Goal: Information Seeking & Learning: Learn about a topic

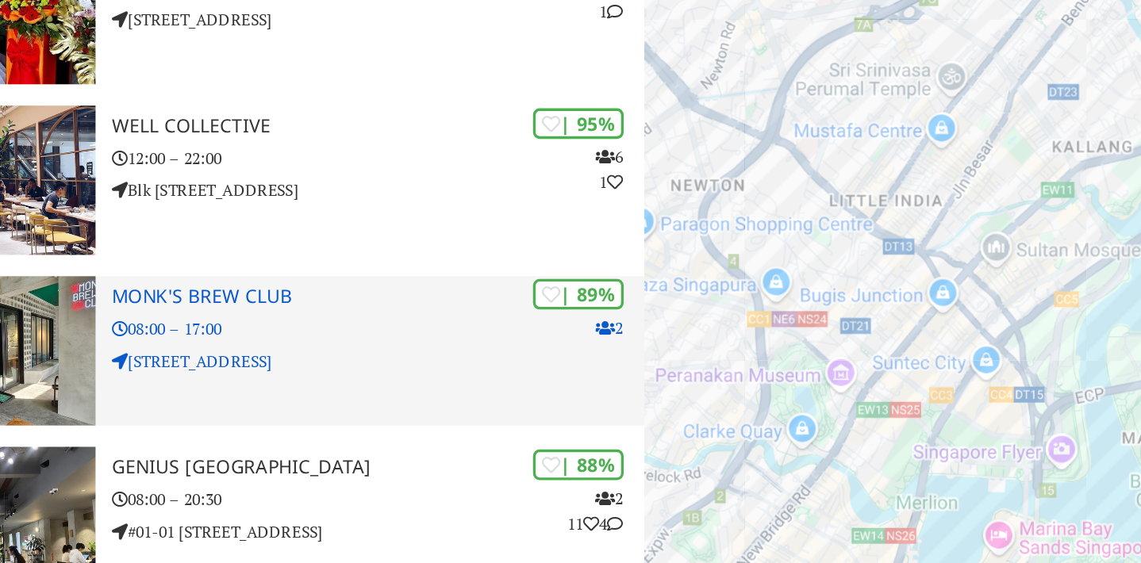
scroll to position [124, 0]
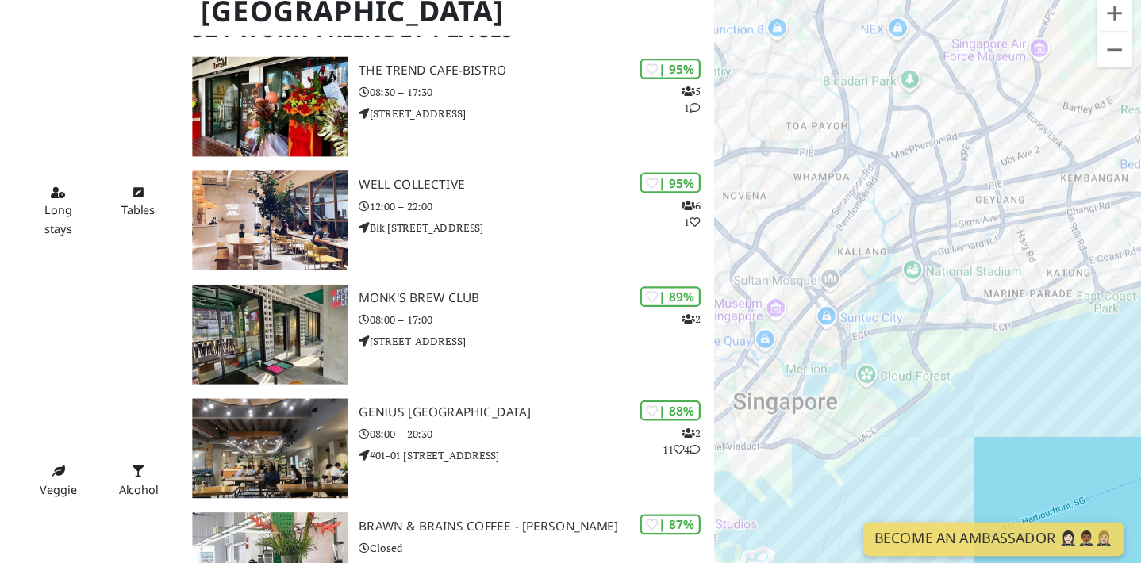
drag, startPoint x: 866, startPoint y: 404, endPoint x: 974, endPoint y: 374, distance: 111.3
click at [974, 374] on div "To navigate, press the arrow keys." at bounding box center [951, 321] width 380 height 563
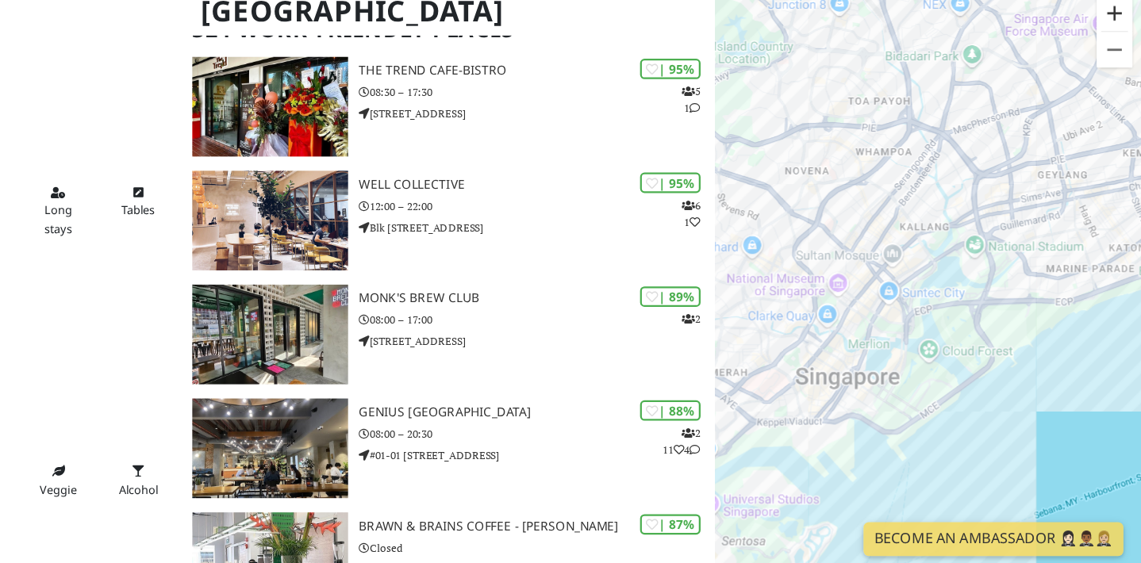
click at [1112, 63] on button "Zoom in" at bounding box center [1117, 64] width 32 height 32
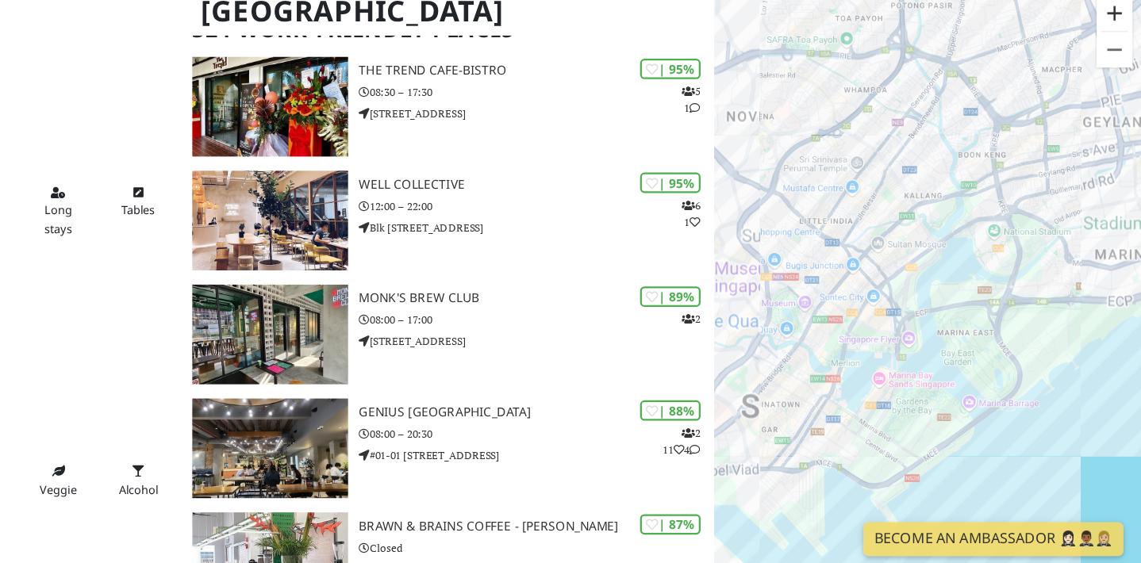
click at [1112, 63] on button "Zoom in" at bounding box center [1117, 64] width 32 height 32
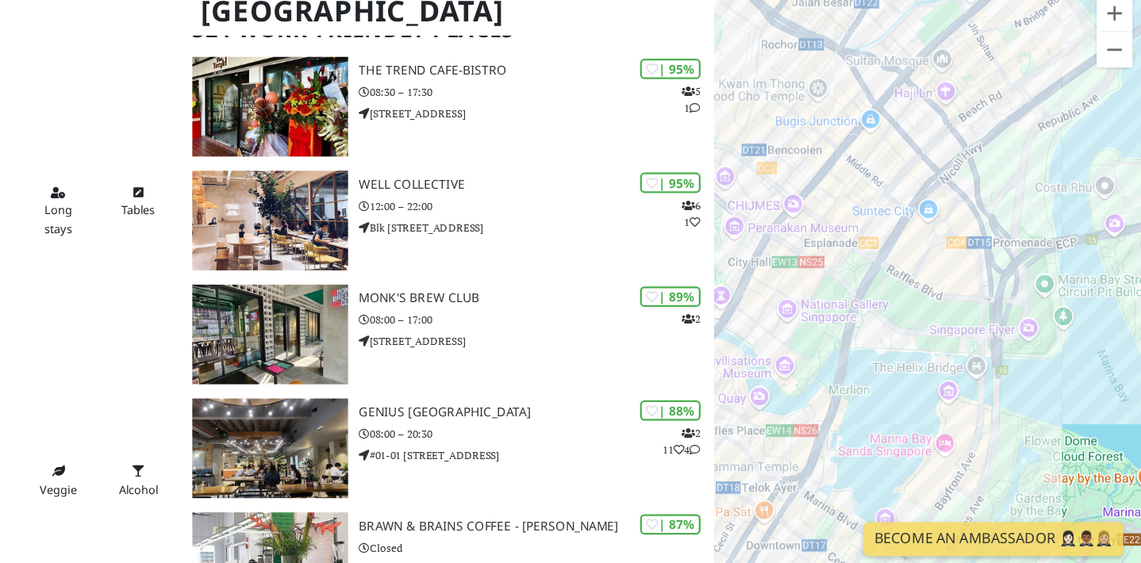
drag, startPoint x: 905, startPoint y: 370, endPoint x: 1066, endPoint y: 286, distance: 181.7
click at [1066, 286] on div "To navigate, press the arrow keys." at bounding box center [951, 321] width 380 height 563
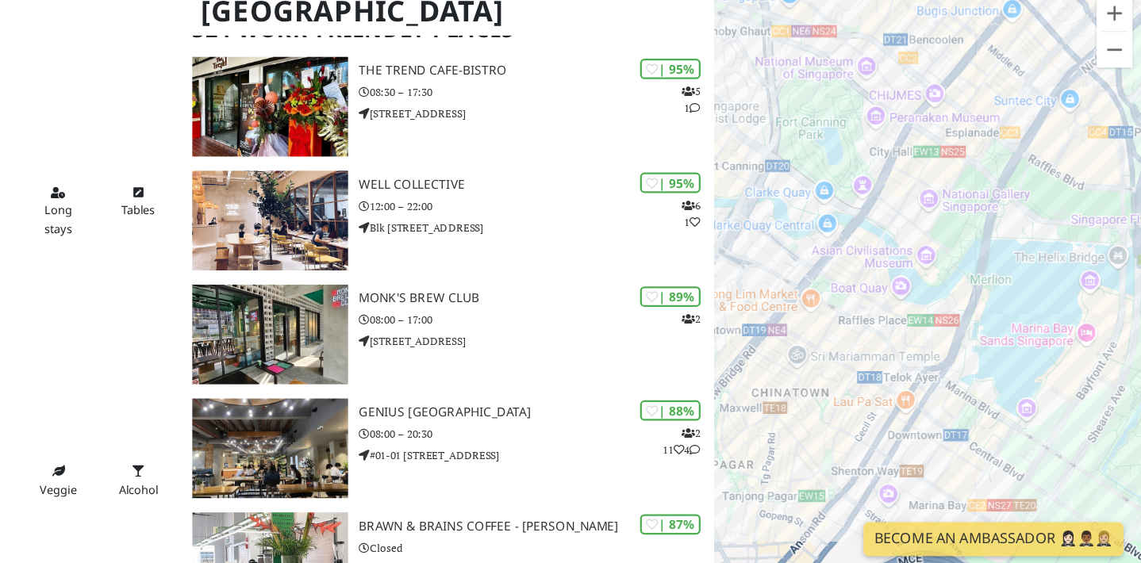
drag, startPoint x: 958, startPoint y: 367, endPoint x: 1068, endPoint y: 270, distance: 147.3
click at [1068, 270] on div "To navigate, press the arrow keys." at bounding box center [951, 321] width 380 height 563
click at [1127, 67] on button "Zoom in" at bounding box center [1117, 64] width 32 height 32
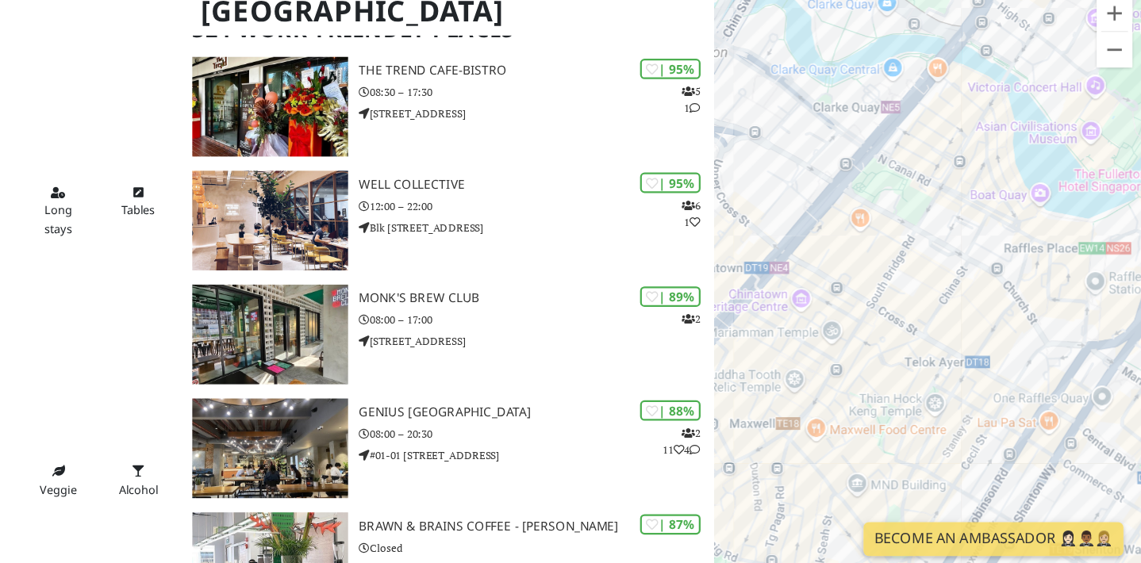
drag, startPoint x: 939, startPoint y: 282, endPoint x: 1092, endPoint y: 202, distance: 171.8
click at [1092, 202] on div "To navigate, press the arrow keys." at bounding box center [951, 321] width 380 height 563
click at [882, 275] on div "To navigate, press the arrow keys. The Trend cafe-bistro" at bounding box center [951, 321] width 380 height 563
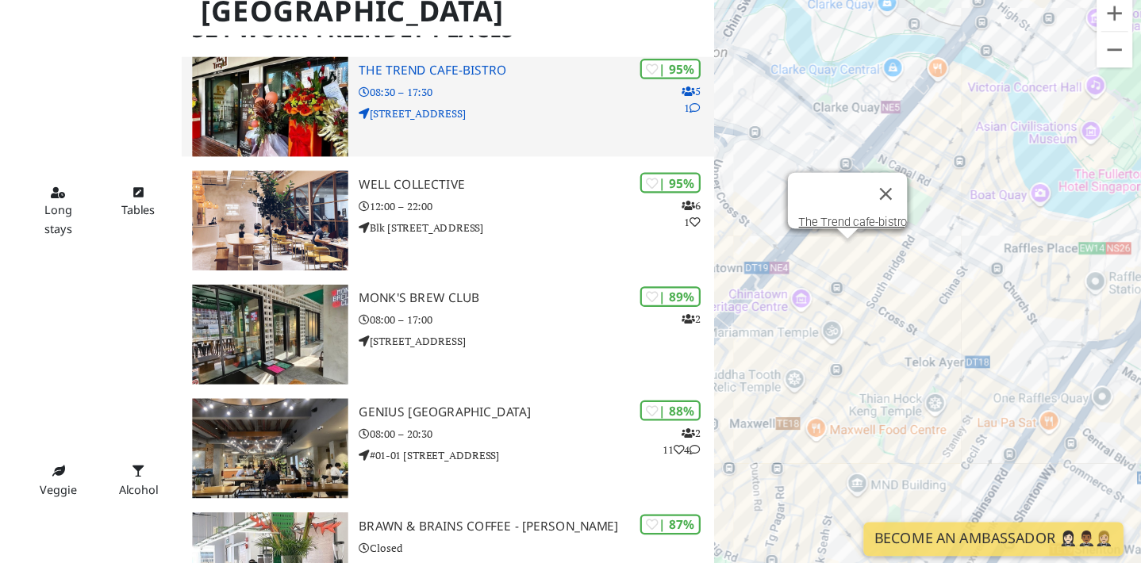
click at [365, 129] on img at bounding box center [365, 146] width 140 height 89
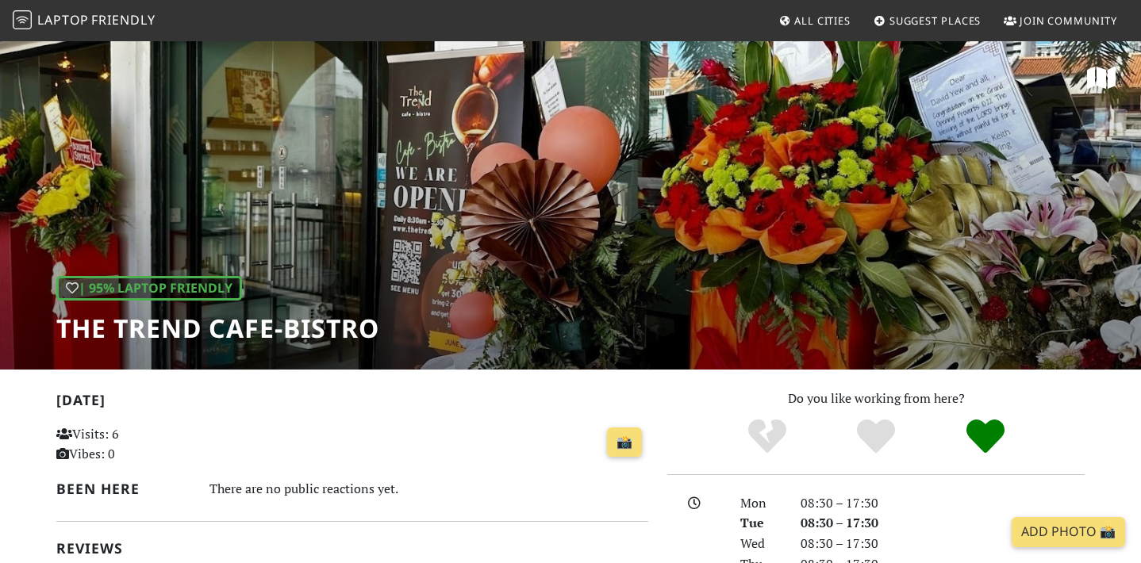
click at [1108, 210] on div "| 95% Laptop Friendly The Trend cafe-bistro" at bounding box center [570, 205] width 1141 height 330
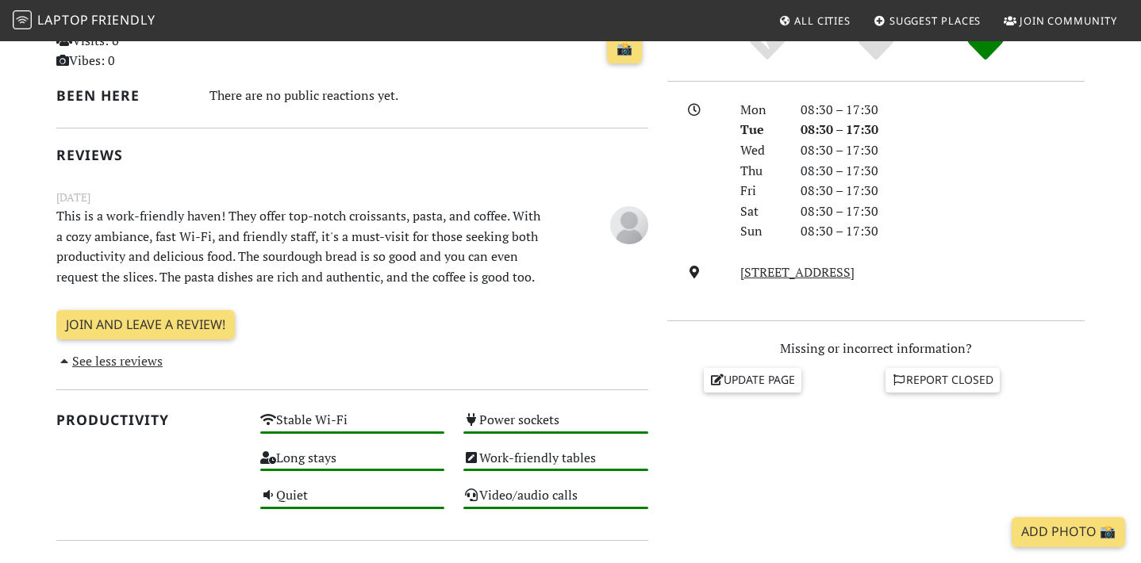
scroll to position [401, 0]
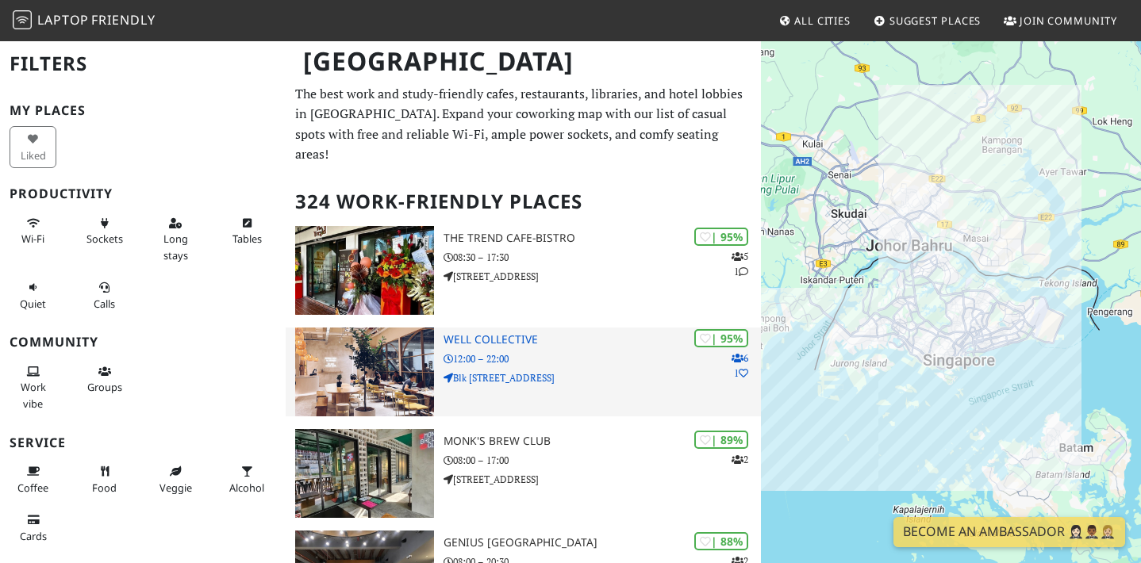
scroll to position [124, 0]
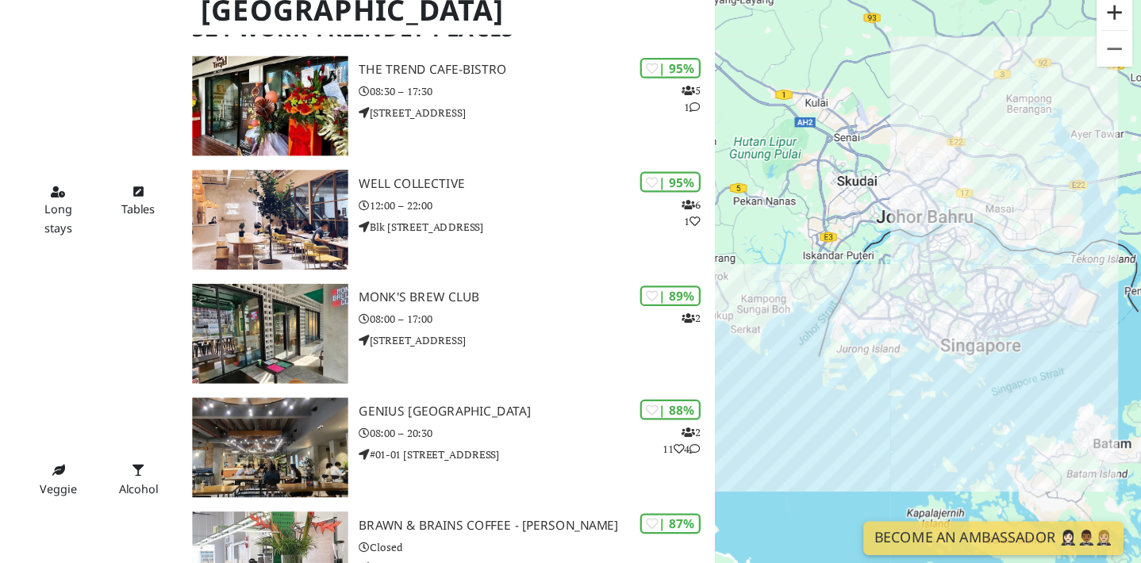
click at [1120, 70] on button "Zoom in" at bounding box center [1117, 64] width 32 height 32
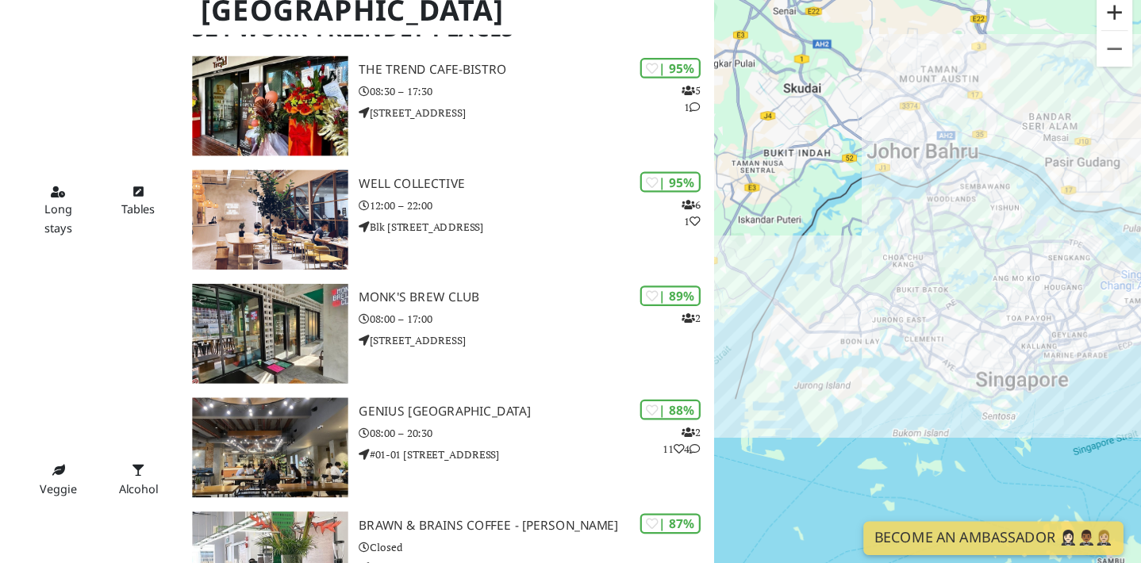
click at [1120, 70] on button "Zoom in" at bounding box center [1117, 64] width 32 height 32
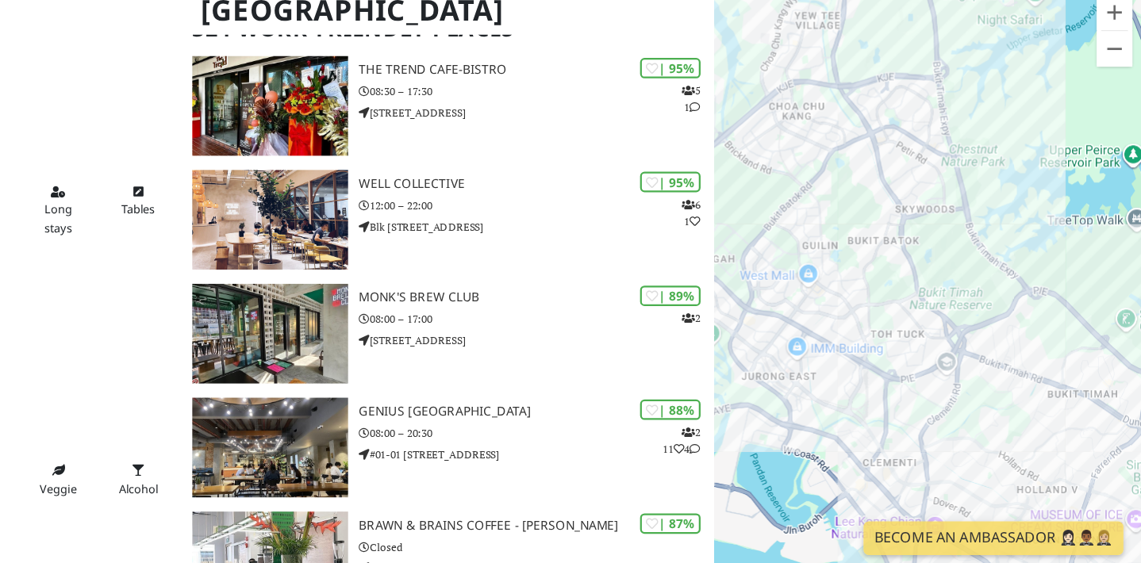
drag, startPoint x: 1041, startPoint y: 286, endPoint x: 891, endPoint y: 211, distance: 167.5
click at [891, 211] on div "To navigate, press the arrow keys." at bounding box center [951, 321] width 380 height 563
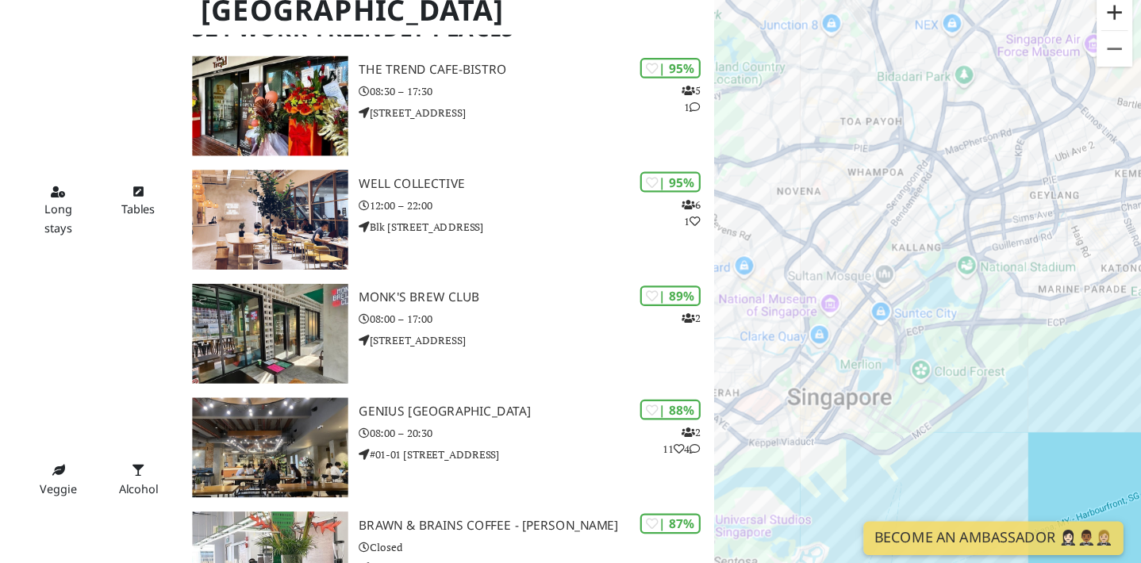
click at [1123, 65] on button "Zoom in" at bounding box center [1117, 64] width 32 height 32
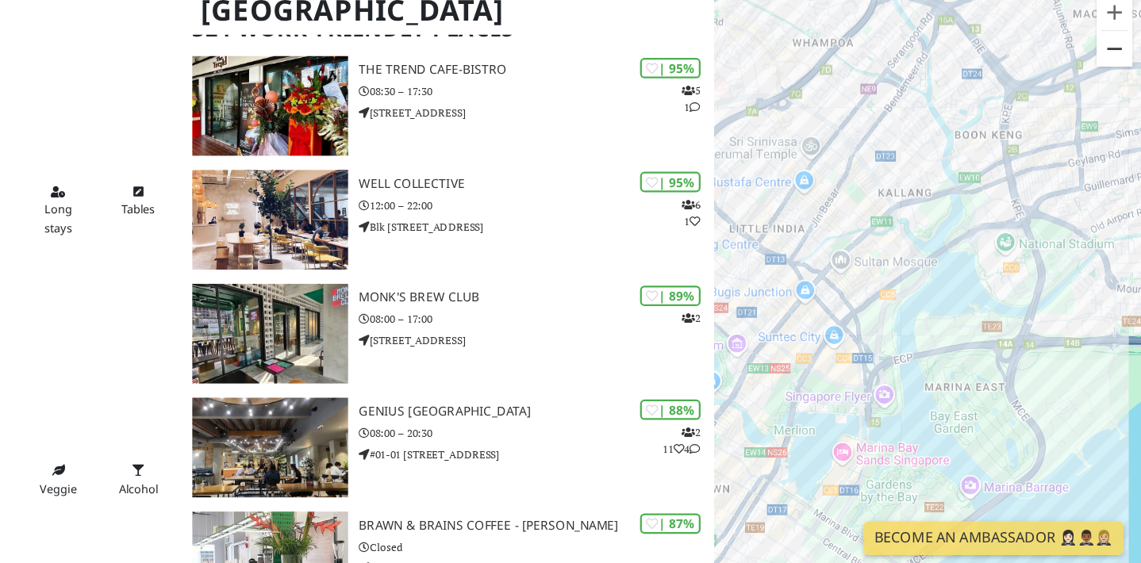
click at [1125, 106] on button "Zoom out" at bounding box center [1117, 96] width 32 height 32
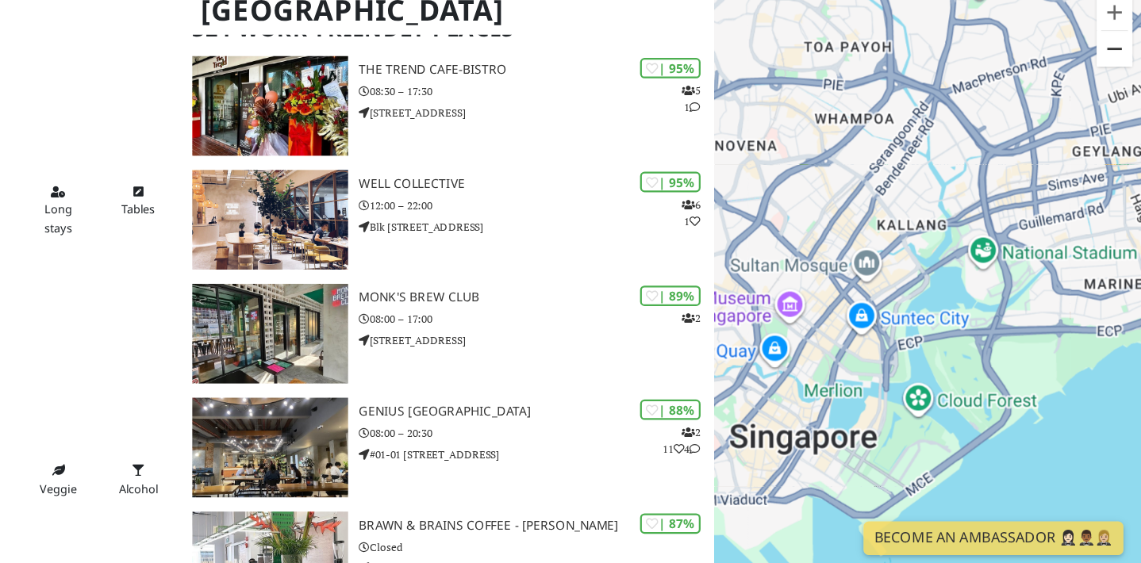
click at [1125, 106] on button "Zoom out" at bounding box center [1117, 96] width 32 height 32
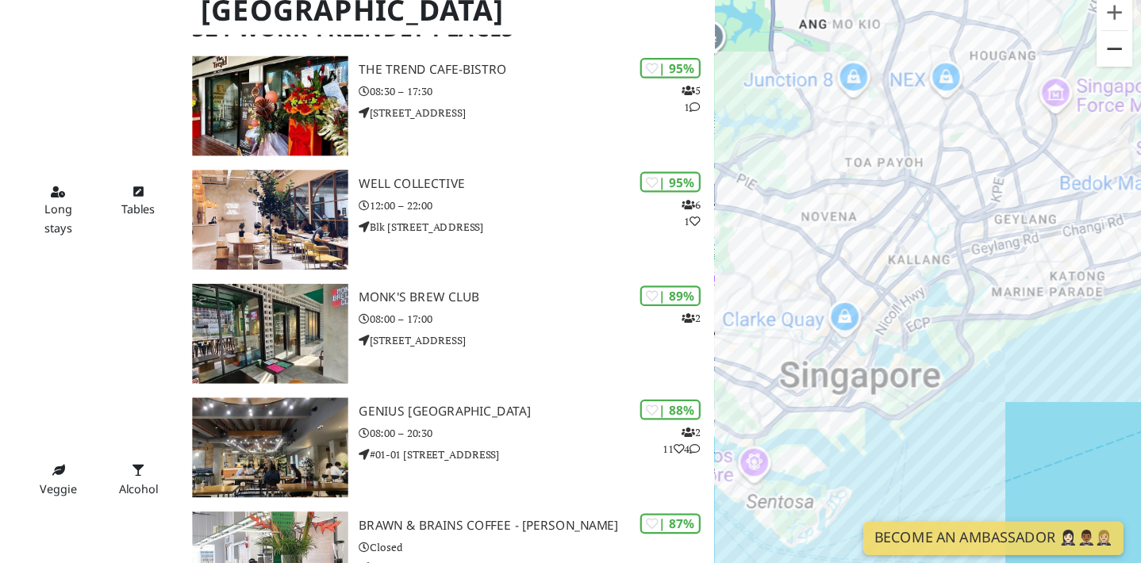
click at [1125, 106] on button "Zoom out" at bounding box center [1117, 96] width 32 height 32
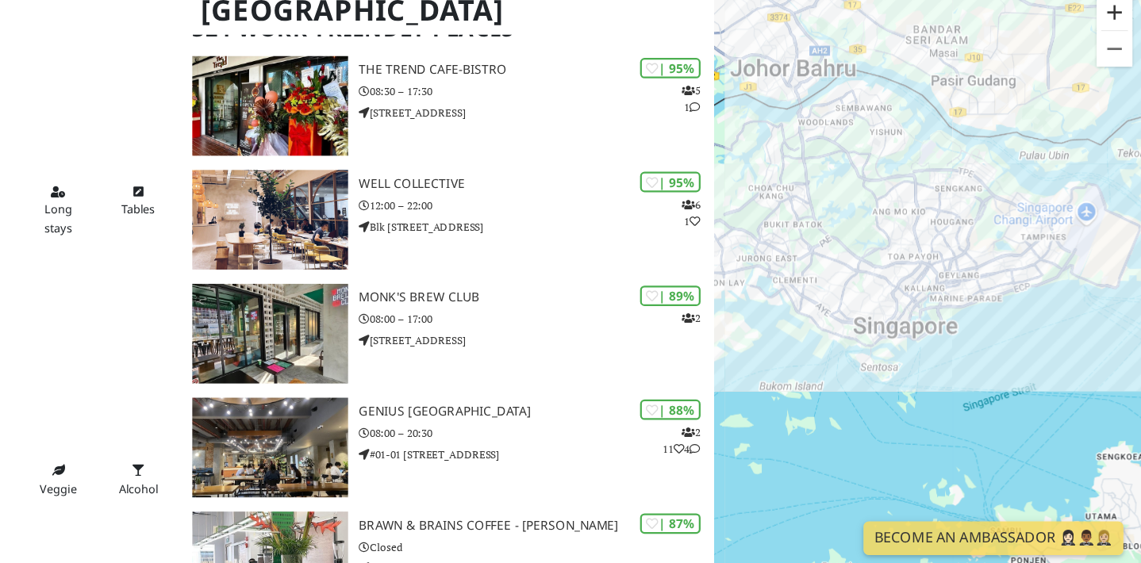
click at [1116, 68] on button "Zoom in" at bounding box center [1117, 64] width 32 height 32
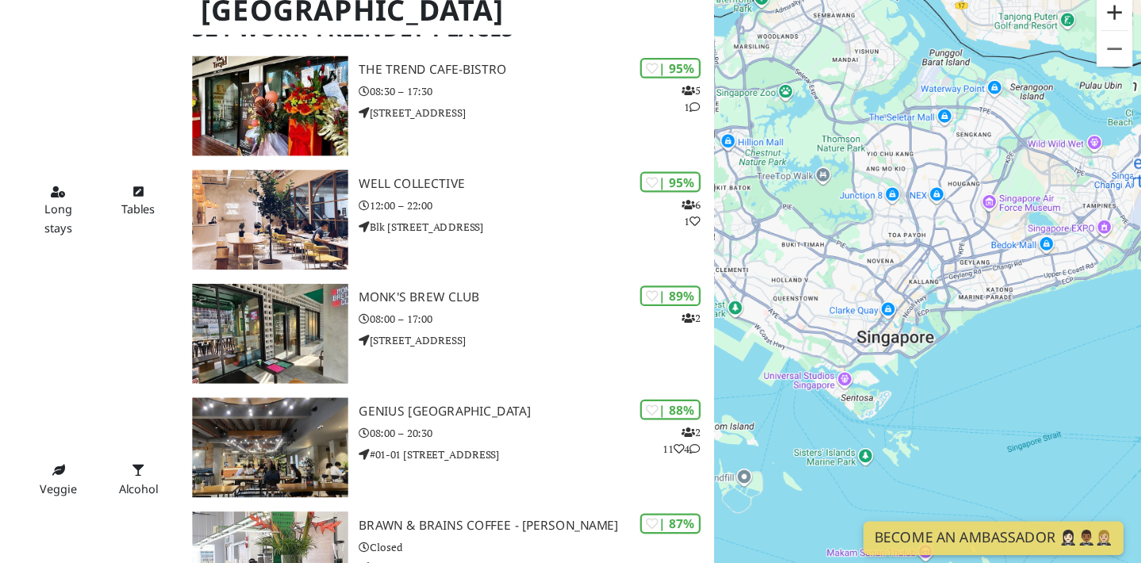
click at [1116, 68] on button "Zoom in" at bounding box center [1117, 64] width 32 height 32
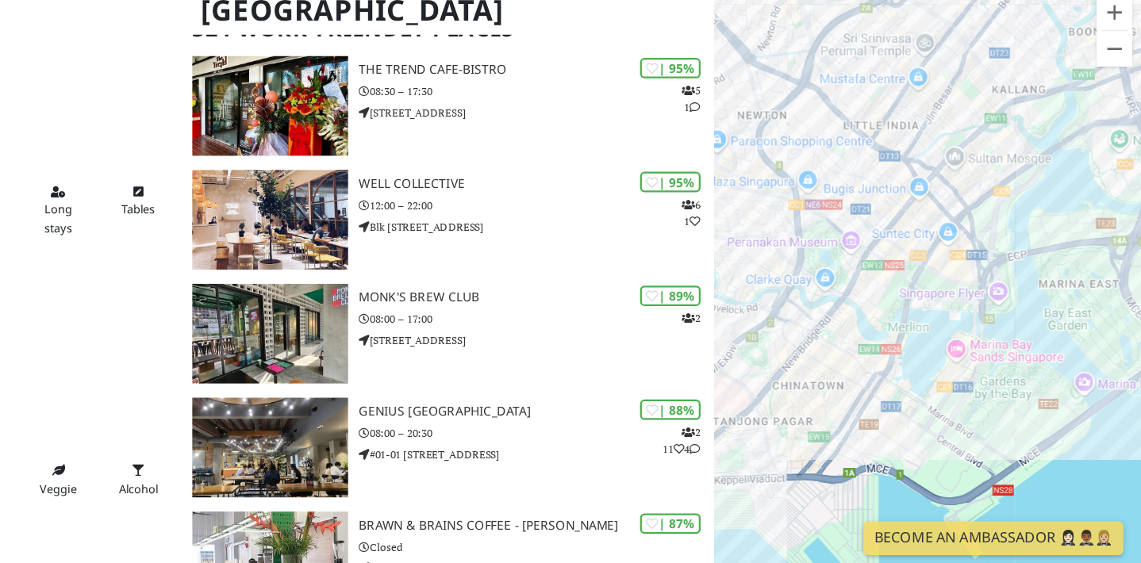
drag, startPoint x: 924, startPoint y: 343, endPoint x: 1027, endPoint y: 248, distance: 139.8
click at [1027, 248] on div "To navigate, press the arrow keys." at bounding box center [951, 321] width 380 height 563
click at [1124, 67] on button "Zoom in" at bounding box center [1117, 64] width 32 height 32
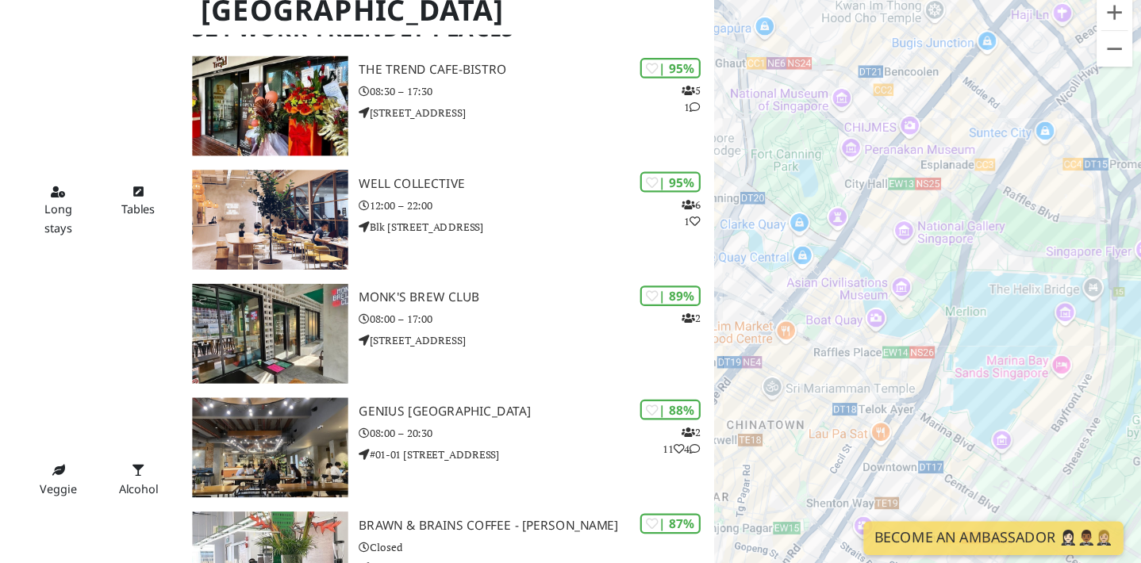
drag, startPoint x: 924, startPoint y: 278, endPoint x: 975, endPoint y: 249, distance: 58.3
click at [975, 249] on div "To navigate, press the arrow keys." at bounding box center [951, 321] width 380 height 563
drag, startPoint x: 957, startPoint y: 271, endPoint x: 981, endPoint y: 232, distance: 44.9
click at [971, 245] on div "To navigate, press the arrow keys." at bounding box center [951, 321] width 380 height 563
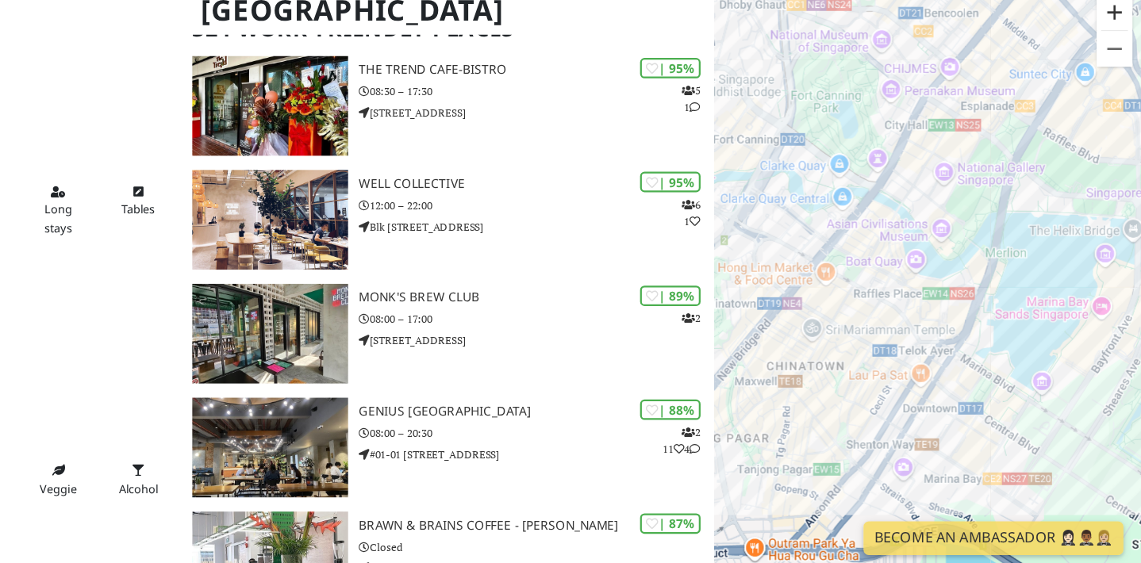
click at [1121, 70] on button "Zoom in" at bounding box center [1117, 64] width 32 height 32
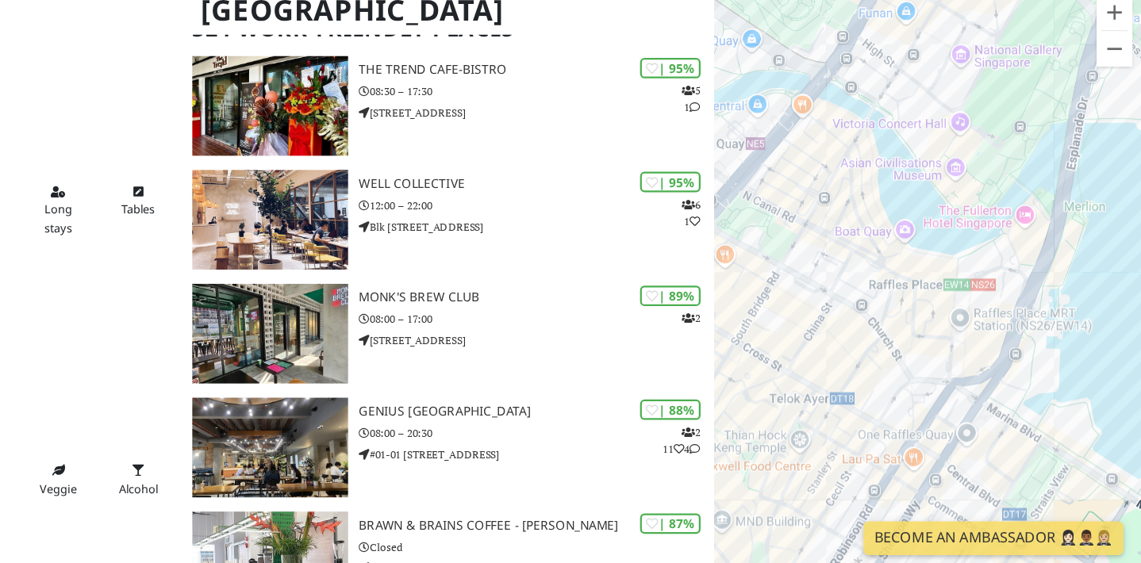
drag, startPoint x: 923, startPoint y: 354, endPoint x: 1027, endPoint y: 230, distance: 161.6
click at [1016, 241] on div "To navigate, press the arrow keys." at bounding box center [951, 321] width 380 height 563
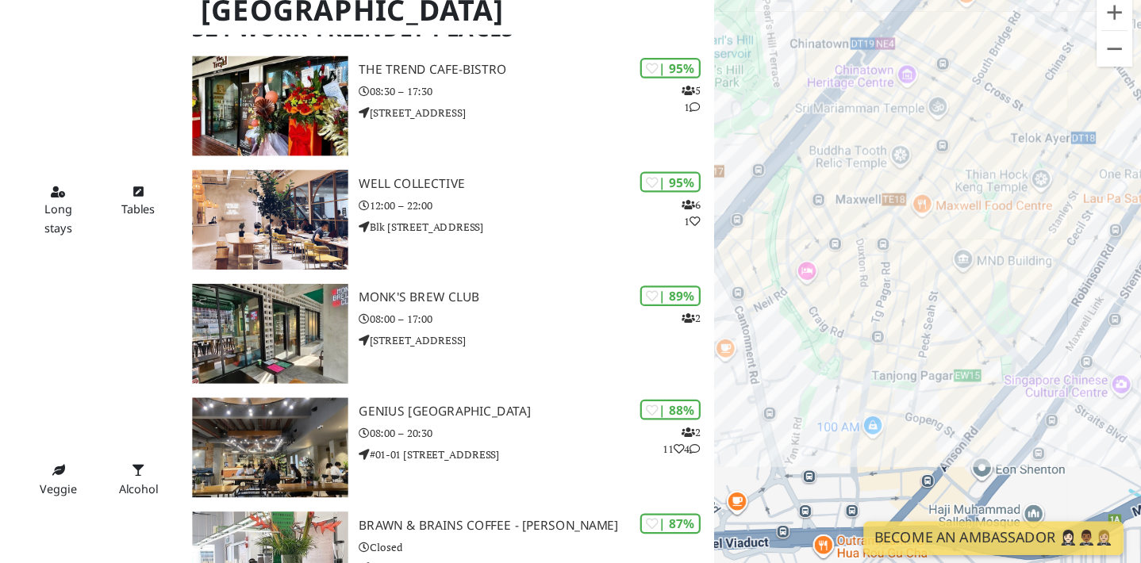
drag, startPoint x: 1007, startPoint y: 229, endPoint x: 939, endPoint y: 326, distance: 119.1
click at [939, 326] on div "To navigate, press the arrow keys." at bounding box center [951, 321] width 380 height 563
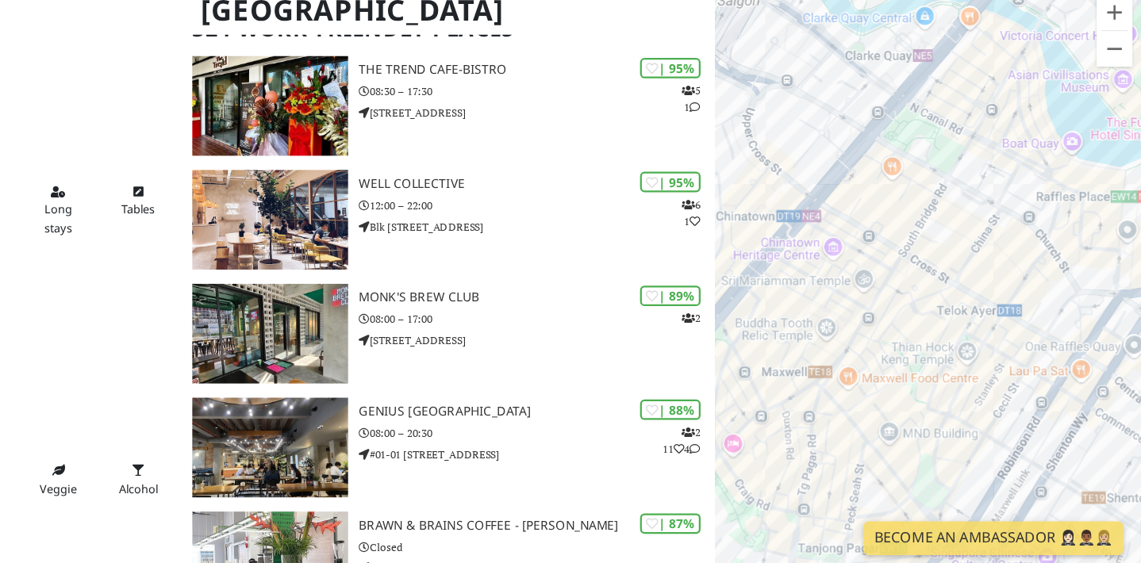
drag, startPoint x: 983, startPoint y: 232, endPoint x: 915, endPoint y: 388, distance: 170.6
click at [915, 388] on div "To navigate, press the arrow keys." at bounding box center [951, 321] width 380 height 563
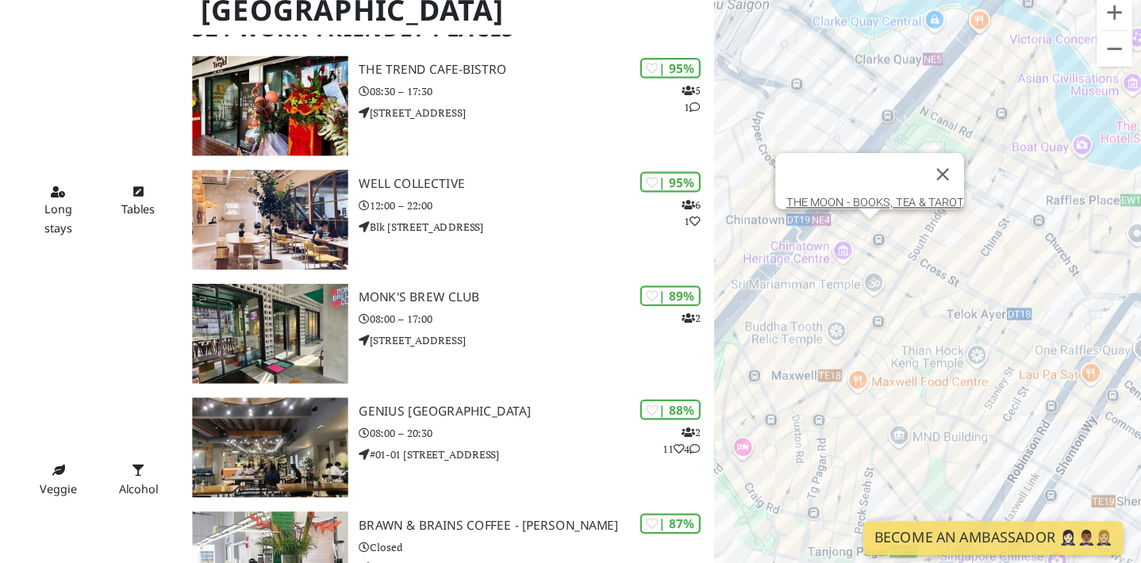
click at [890, 259] on div "To navigate, press the arrow keys. THE MOON - BOOKS, TEA & TAROT" at bounding box center [951, 321] width 380 height 563
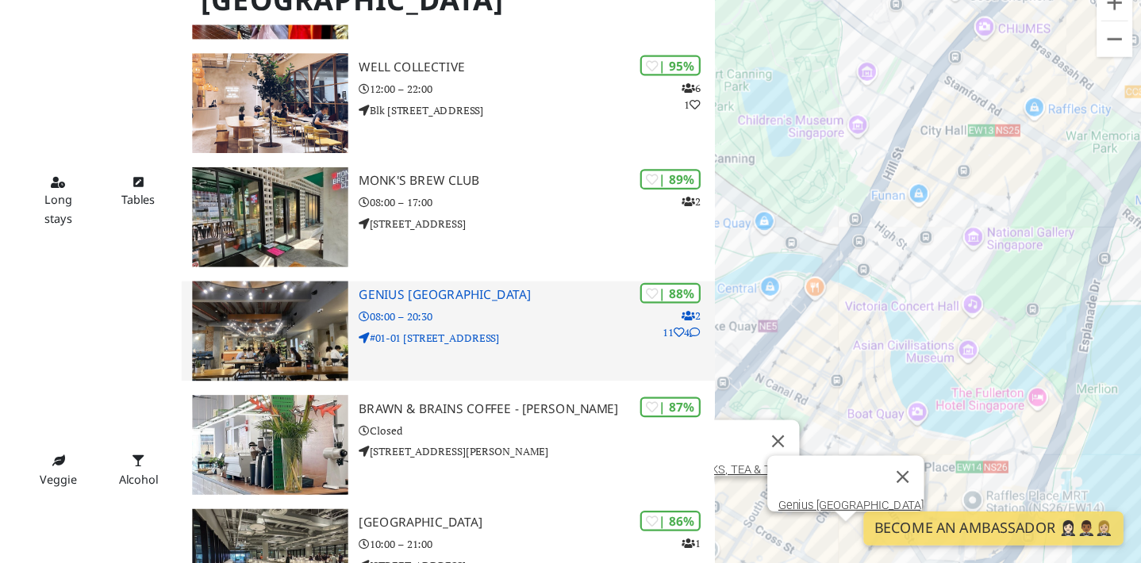
scroll to position [221, 0]
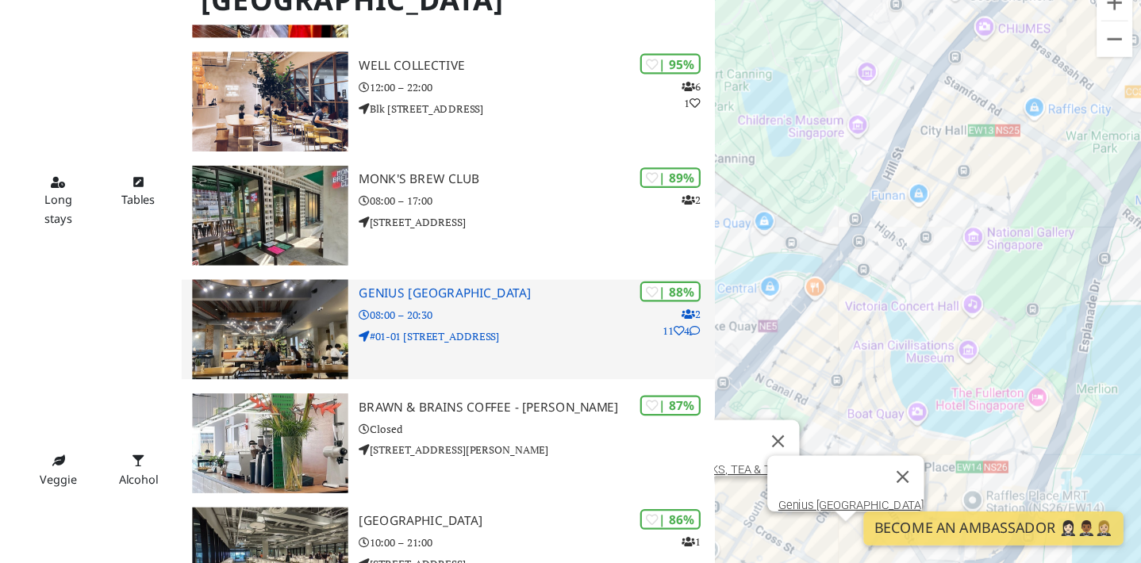
click at [640, 334] on p "08:00 – 20:30" at bounding box center [602, 341] width 317 height 15
click at [559, 316] on h3 "Genius Central Singapore" at bounding box center [602, 322] width 317 height 13
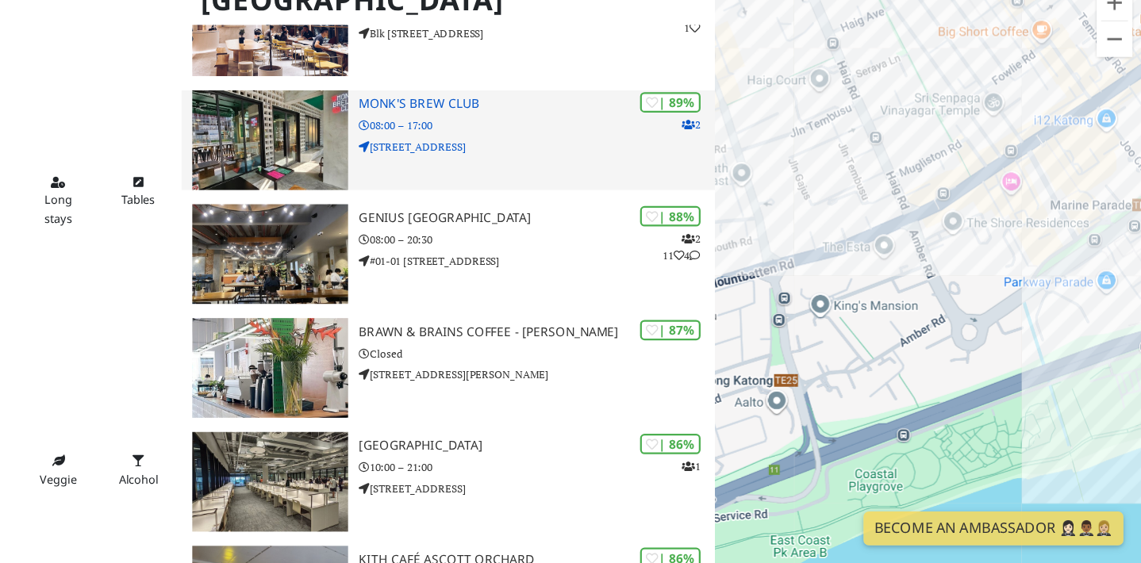
scroll to position [322, 0]
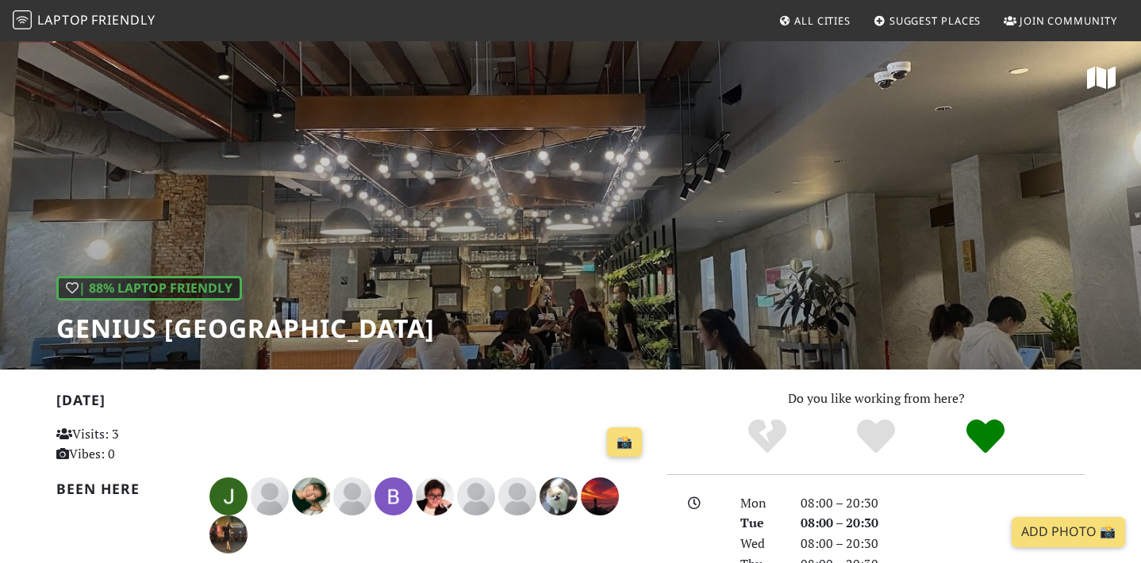
scroll to position [452, 0]
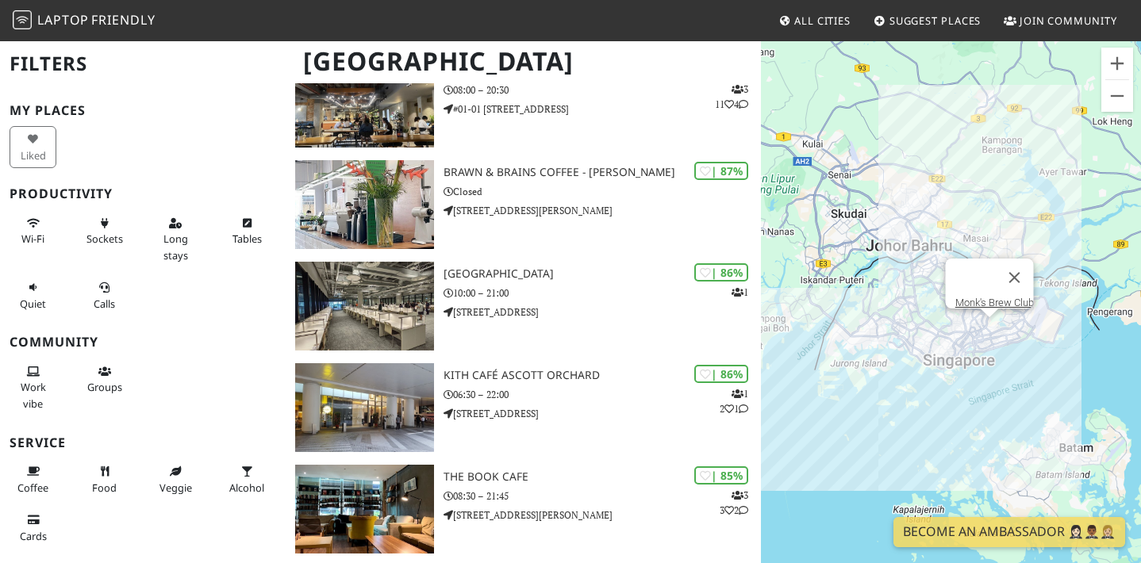
scroll to position [547, 0]
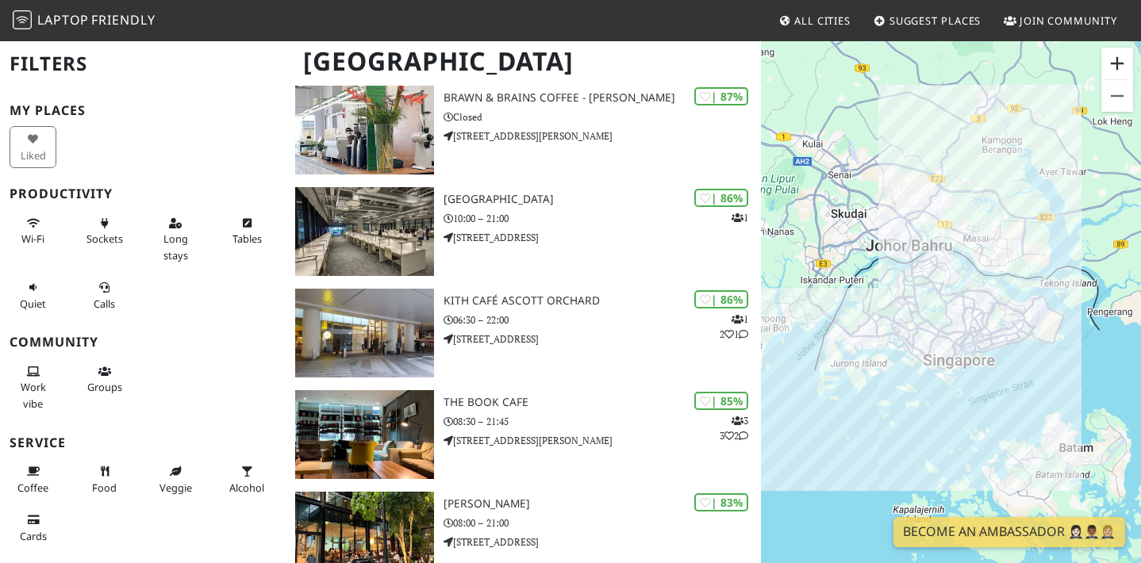
click at [1112, 73] on button "Zoom in" at bounding box center [1117, 64] width 32 height 32
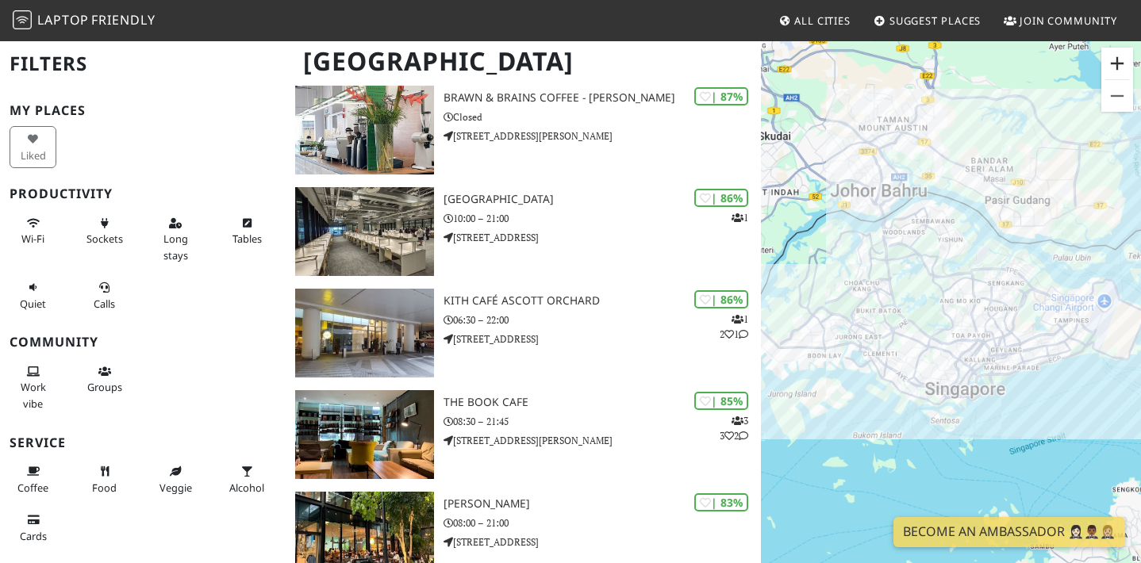
click at [1112, 73] on button "Zoom in" at bounding box center [1117, 64] width 32 height 32
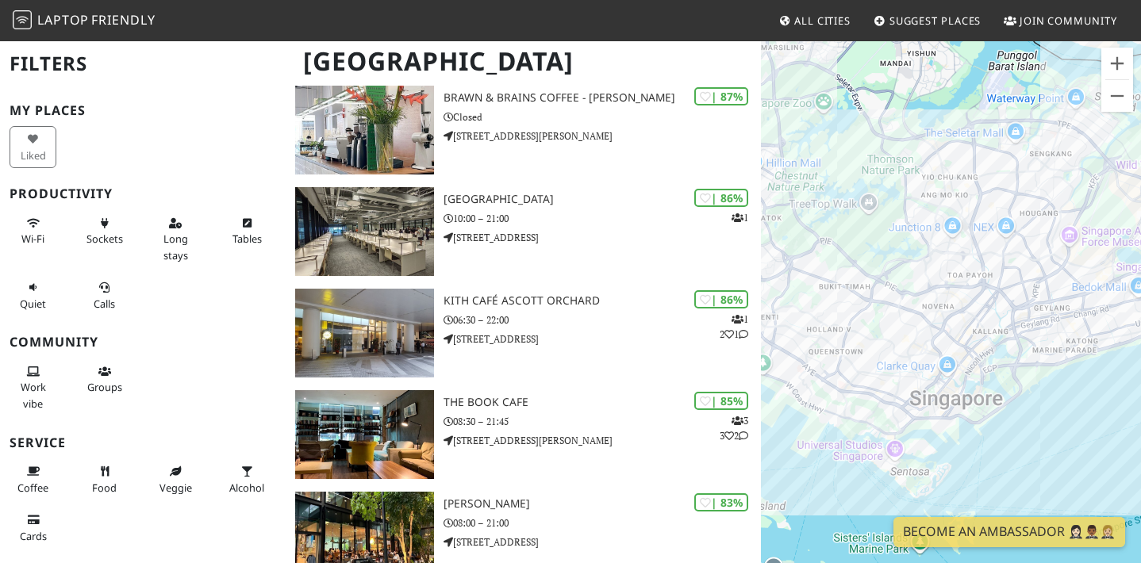
drag, startPoint x: 1021, startPoint y: 209, endPoint x: 993, endPoint y: 117, distance: 97.1
click at [993, 117] on div "To navigate, press the arrow keys." at bounding box center [951, 321] width 380 height 563
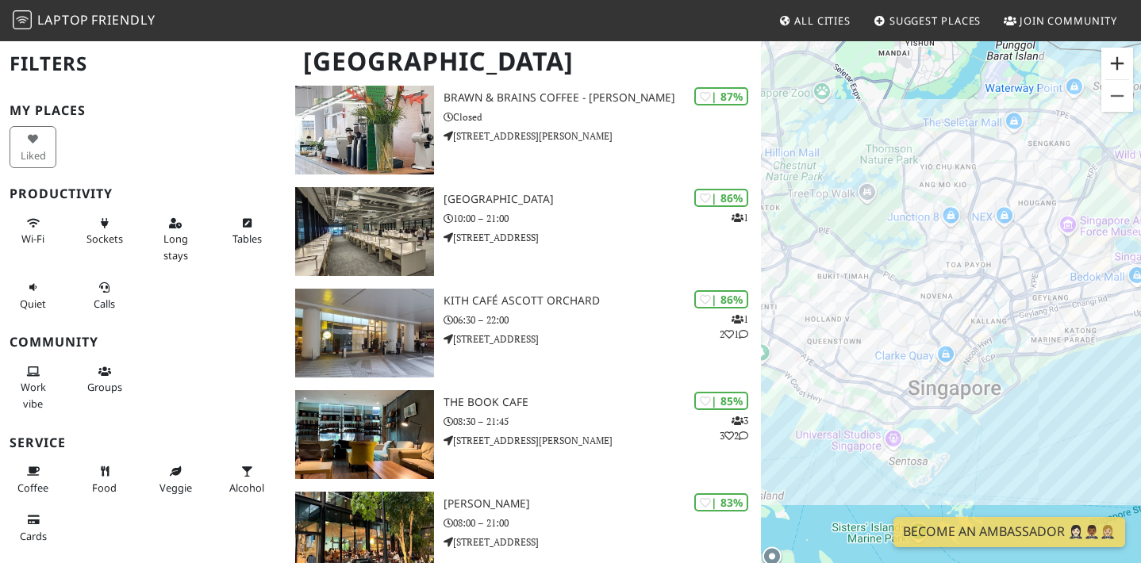
click at [1114, 52] on button "Zoom in" at bounding box center [1117, 64] width 32 height 32
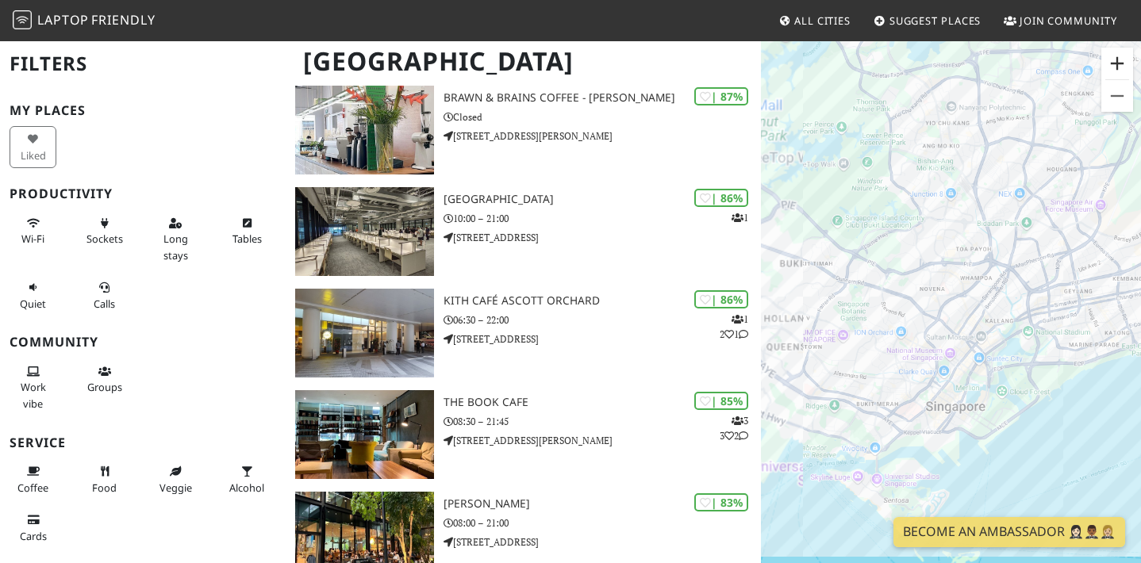
click at [1114, 52] on button "Zoom in" at bounding box center [1117, 64] width 32 height 32
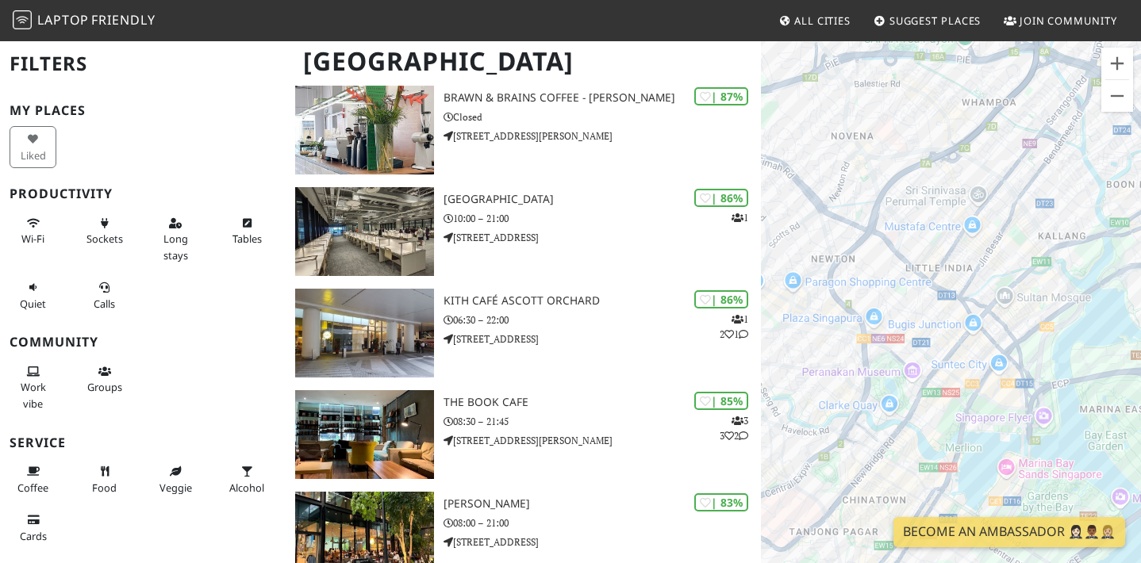
drag, startPoint x: 956, startPoint y: 303, endPoint x: 915, endPoint y: 217, distance: 95.8
click at [915, 217] on div "To navigate, press the arrow keys." at bounding box center [951, 321] width 380 height 563
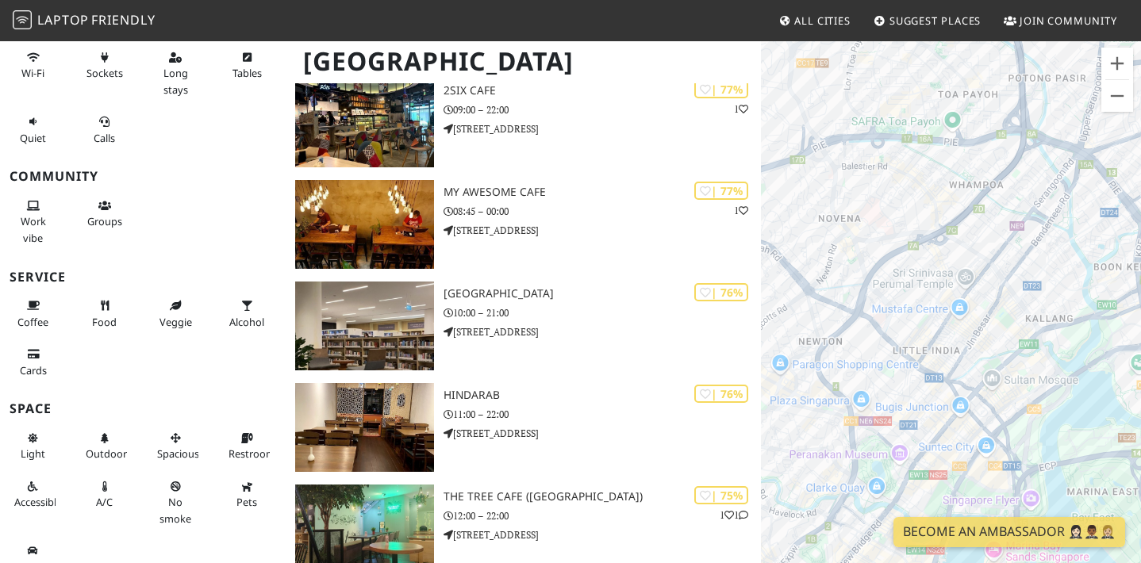
scroll to position [186, 0]
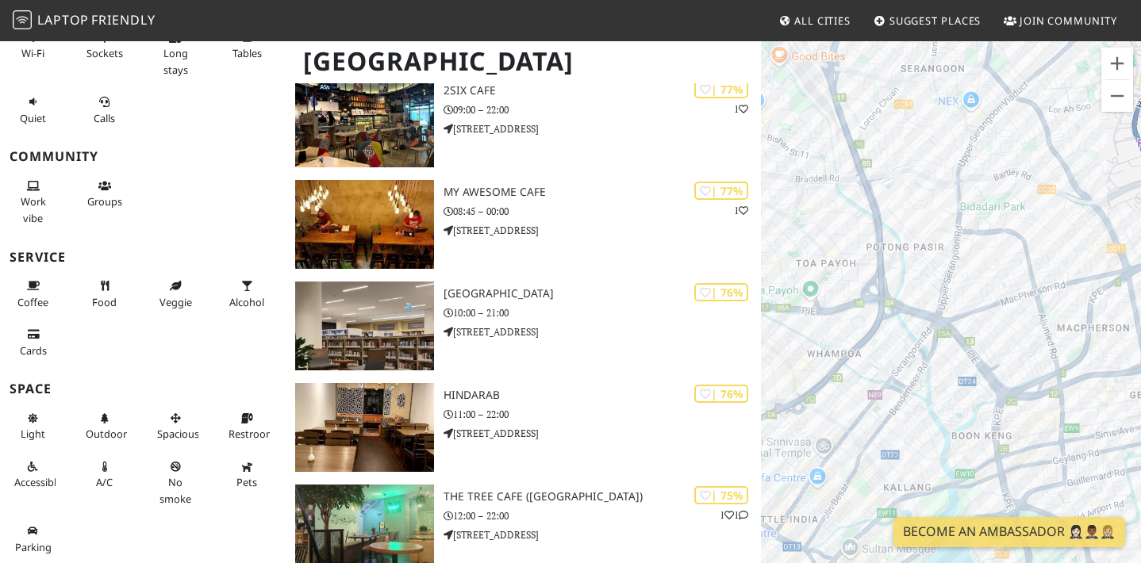
drag, startPoint x: 992, startPoint y: 275, endPoint x: 1008, endPoint y: 141, distance: 135.1
click at [1008, 141] on div "To navigate, press the arrow keys." at bounding box center [951, 321] width 380 height 563
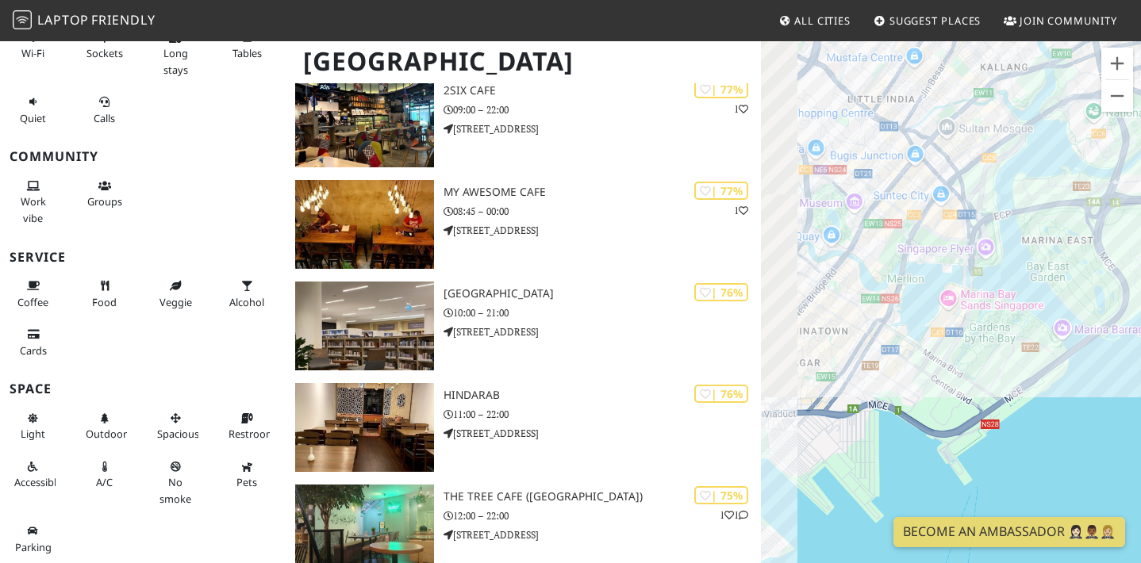
drag, startPoint x: 977, startPoint y: 225, endPoint x: 1074, endPoint y: 225, distance: 97.6
click at [1074, 225] on div "To navigate, press the arrow keys." at bounding box center [951, 321] width 380 height 563
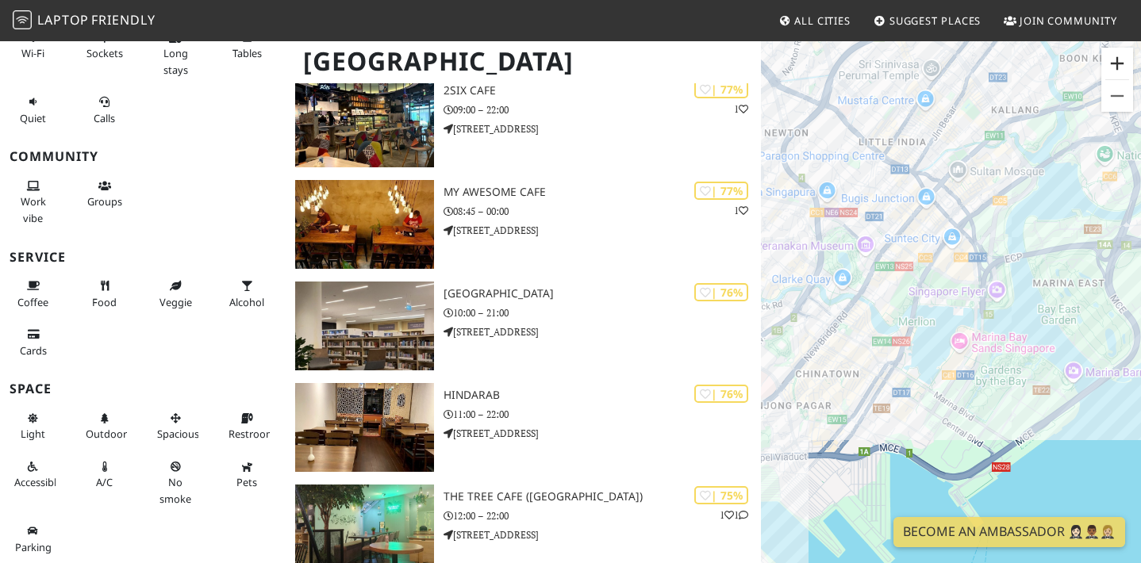
click at [1125, 67] on button "Zoom in" at bounding box center [1117, 64] width 32 height 32
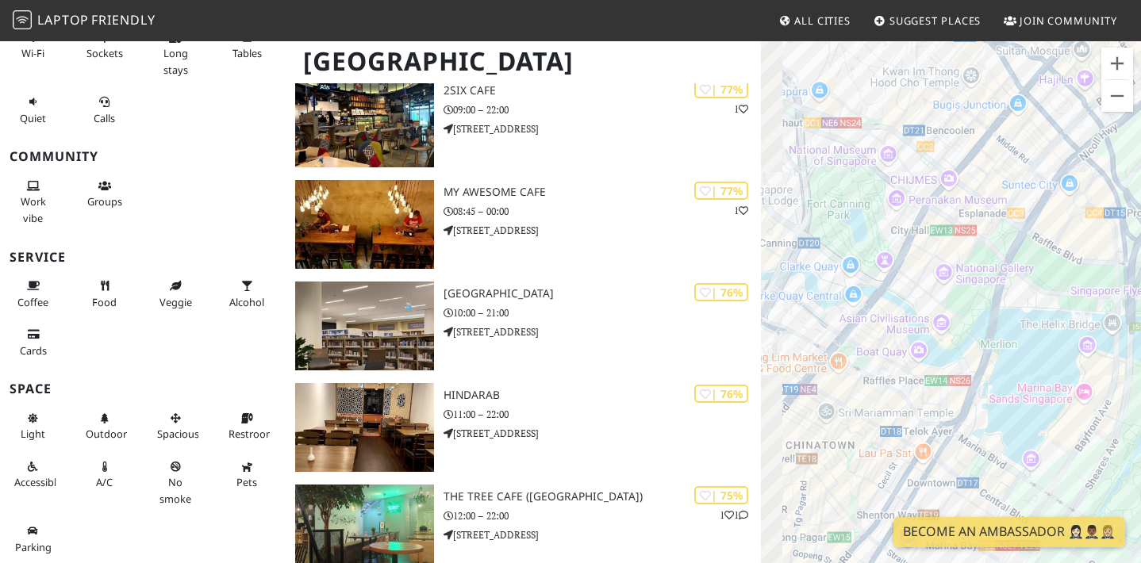
drag, startPoint x: 865, startPoint y: 318, endPoint x: 989, endPoint y: 342, distance: 126.8
click at [989, 342] on div "To navigate, press the arrow keys." at bounding box center [951, 321] width 380 height 563
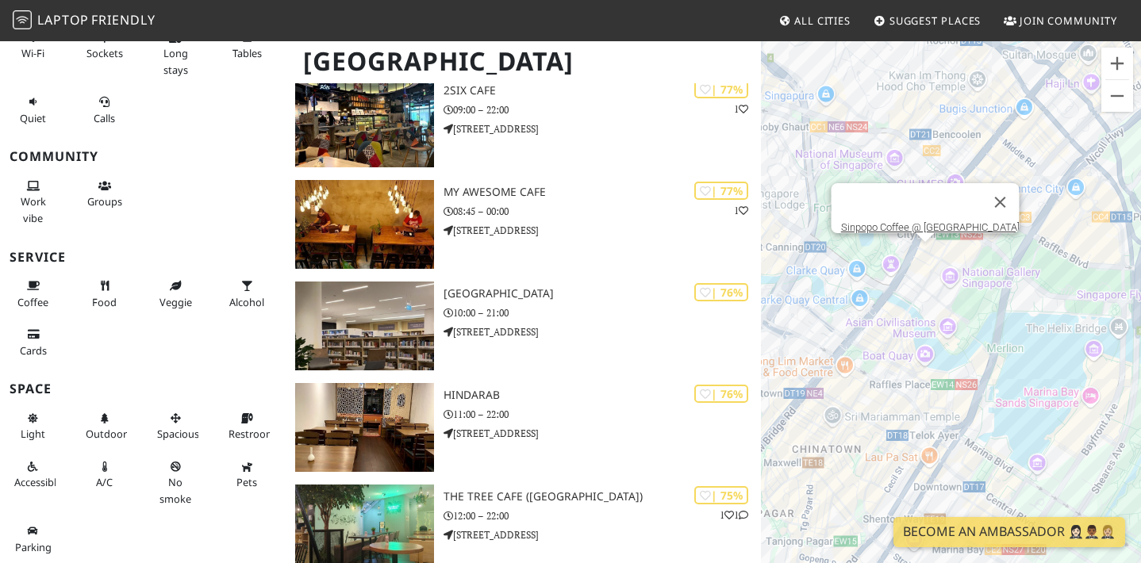
click at [924, 252] on div "To navigate, press the arrow keys. Sinpopo Coffee @ Funan Mall" at bounding box center [951, 321] width 380 height 563
click at [943, 221] on link "Sinpopo Coffee @ Funan Mall" at bounding box center [930, 227] width 179 height 12
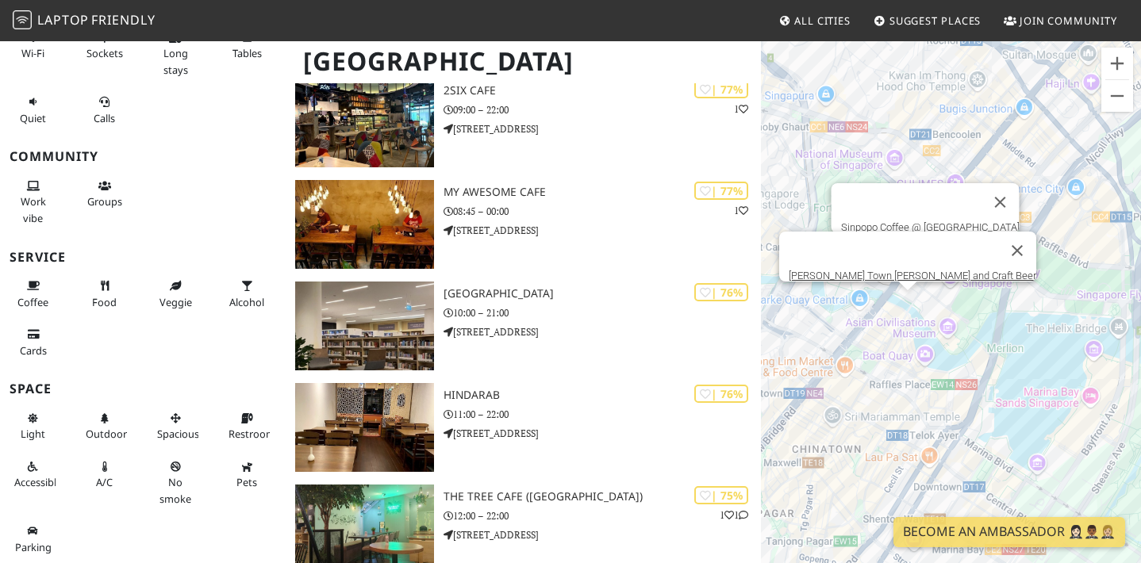
click at [906, 309] on div "To navigate, press the arrow keys. Sinpopo Coffee @ Funan Mall George Town Tze …" at bounding box center [951, 321] width 380 height 563
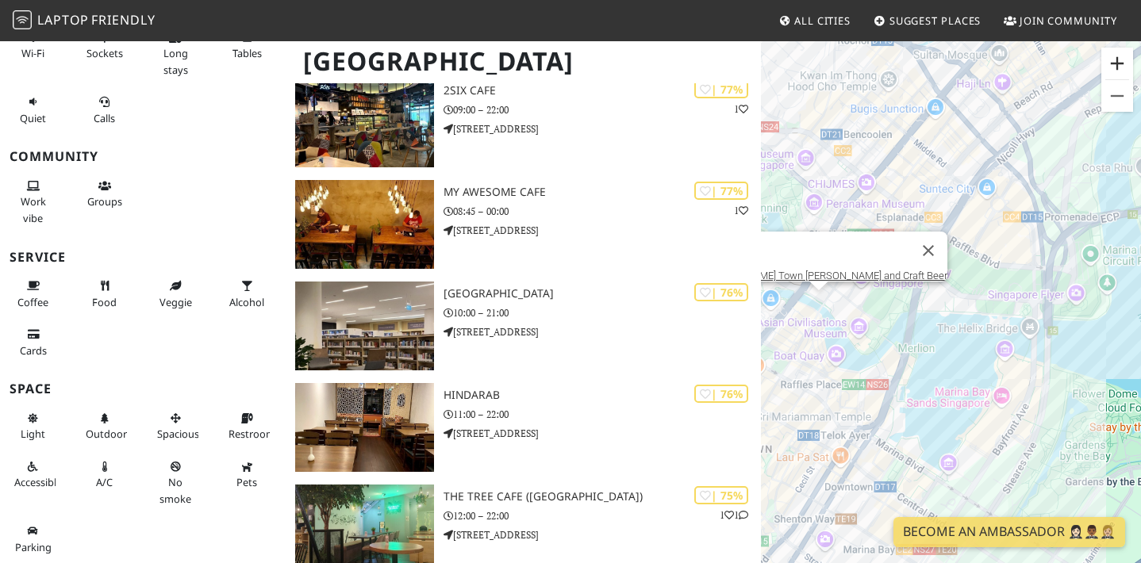
click at [1124, 61] on button "Zoom in" at bounding box center [1117, 64] width 32 height 32
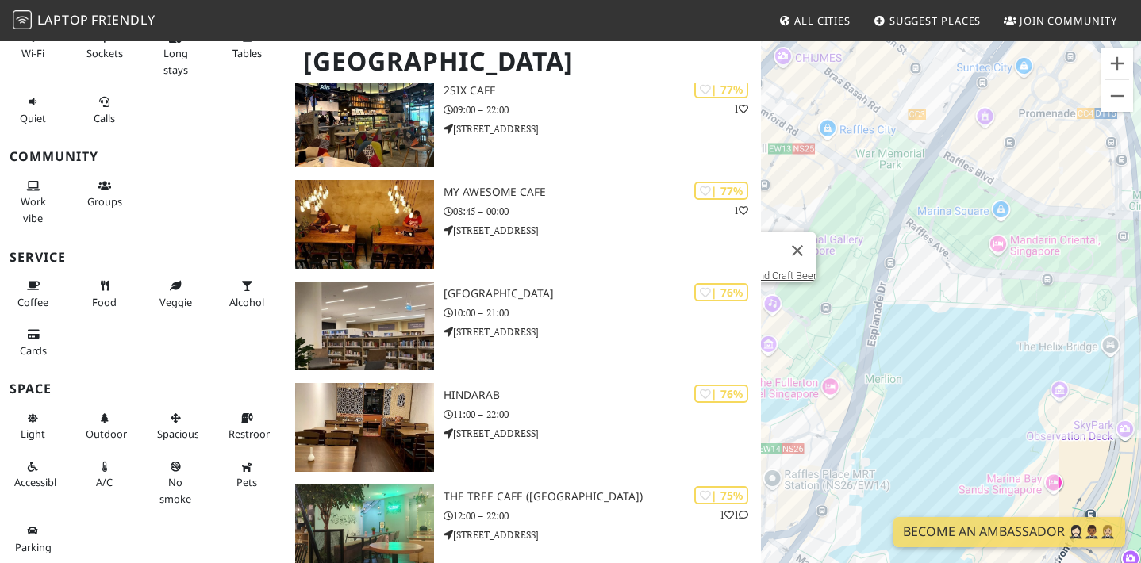
drag, startPoint x: 885, startPoint y: 329, endPoint x: 1070, endPoint y: 236, distance: 207.2
click at [1041, 243] on div "To navigate, press the arrow keys. George Town Tze Char and Craft Beer" at bounding box center [951, 321] width 380 height 563
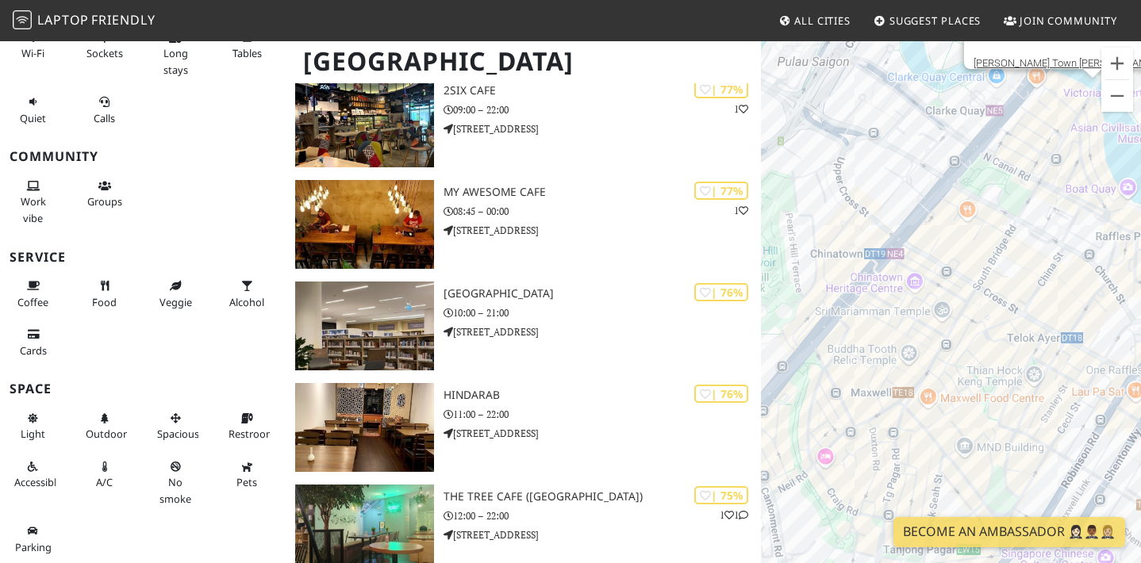
drag, startPoint x: 1045, startPoint y: 225, endPoint x: 901, endPoint y: 304, distance: 163.7
click at [901, 304] on div "To navigate, press the arrow keys. George Town Tze Char and Craft Beer" at bounding box center [951, 321] width 380 height 563
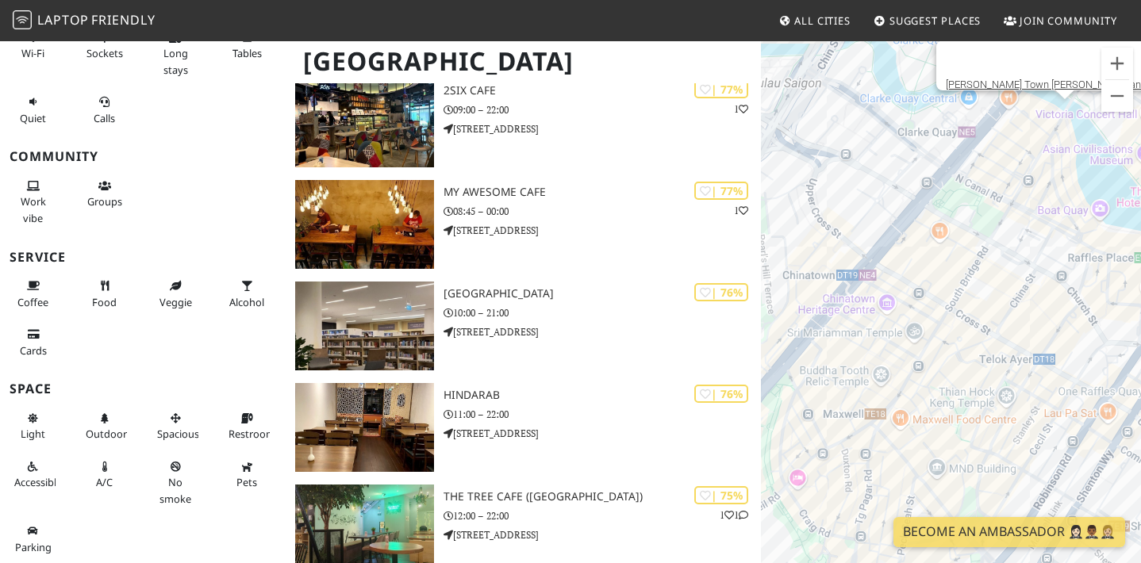
drag, startPoint x: 1055, startPoint y: 209, endPoint x: 1025, endPoint y: 233, distance: 38.4
click at [1025, 233] on div "To navigate, press the arrow keys. George Town Tze Char and Craft Beer" at bounding box center [951, 321] width 380 height 563
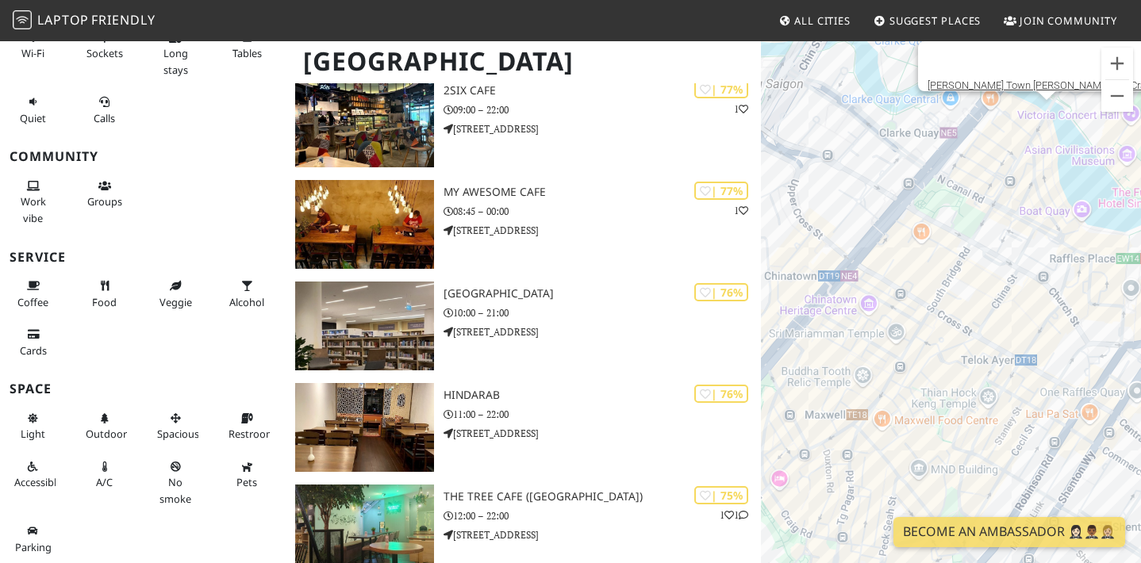
drag, startPoint x: 1004, startPoint y: 233, endPoint x: 982, endPoint y: 231, distance: 21.6
click at [982, 231] on div "To navigate, press the arrow keys. George Town Tze Char and Craft Beer" at bounding box center [951, 321] width 380 height 563
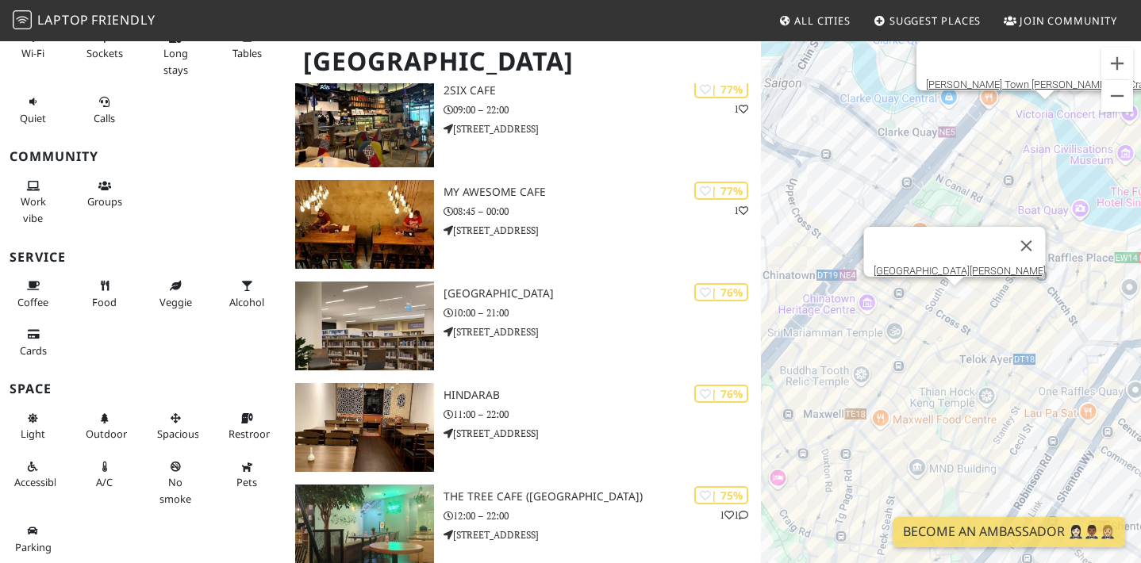
click at [958, 303] on div "To navigate, press the arrow keys. George Town Tze Char and Craft Beer Maison K…" at bounding box center [951, 321] width 380 height 563
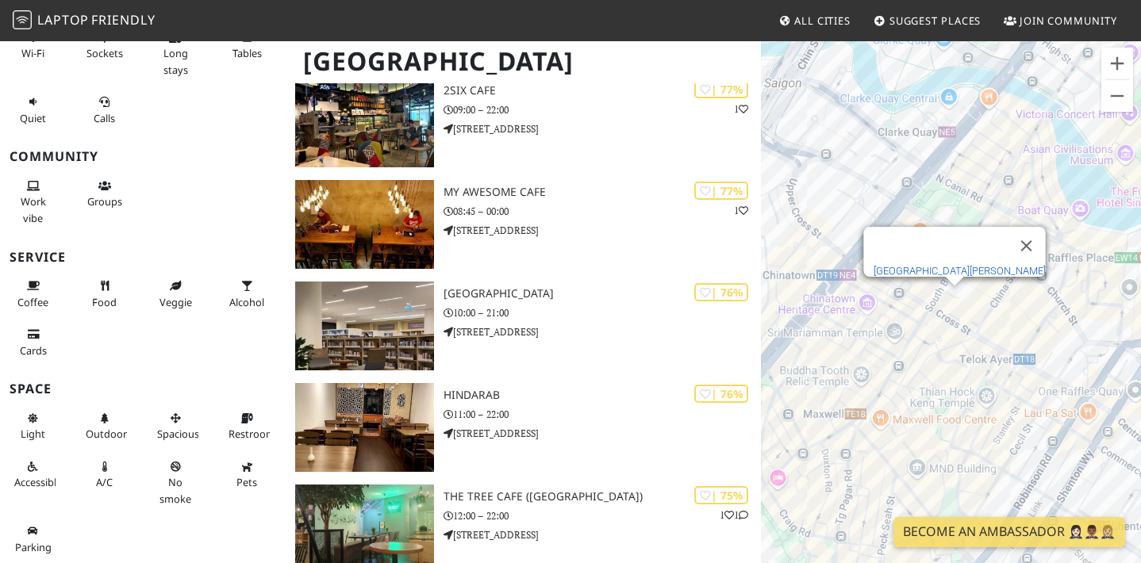
click at [958, 265] on link "Maison Kayser China Square Central" at bounding box center [960, 271] width 172 height 12
click at [889, 293] on div "To navigate, press the arrow keys. Maison Kayser China Square Central" at bounding box center [951, 321] width 380 height 563
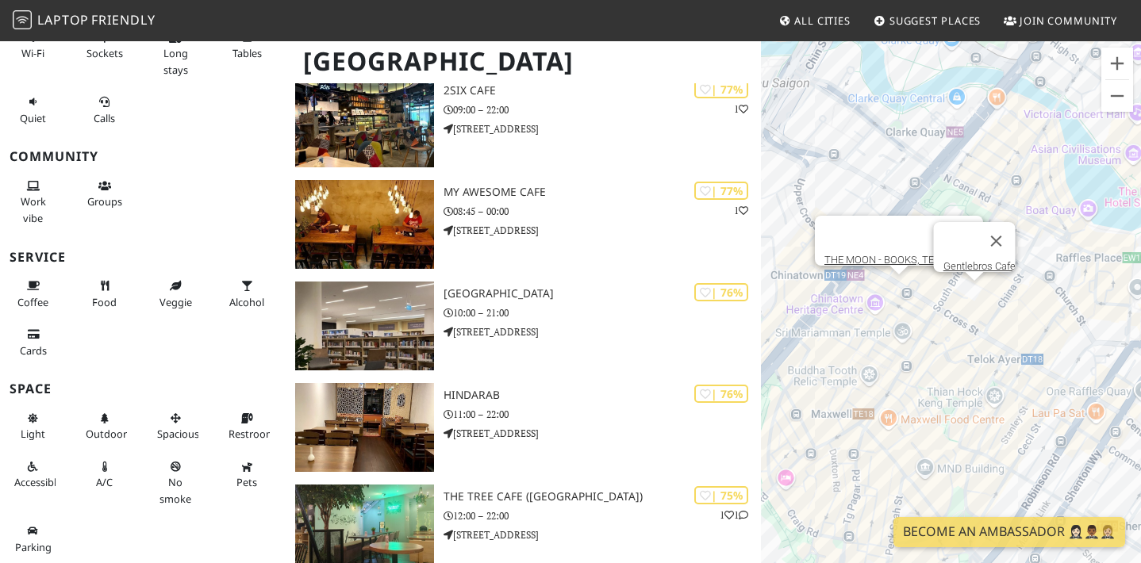
click at [979, 294] on div "To navigate, press the arrow keys. THE MOON - BOOKS, TEA & TAROT Gentlebros Cafe" at bounding box center [951, 321] width 380 height 563
click at [971, 260] on link "Gentlebros Cafe" at bounding box center [979, 266] width 72 height 12
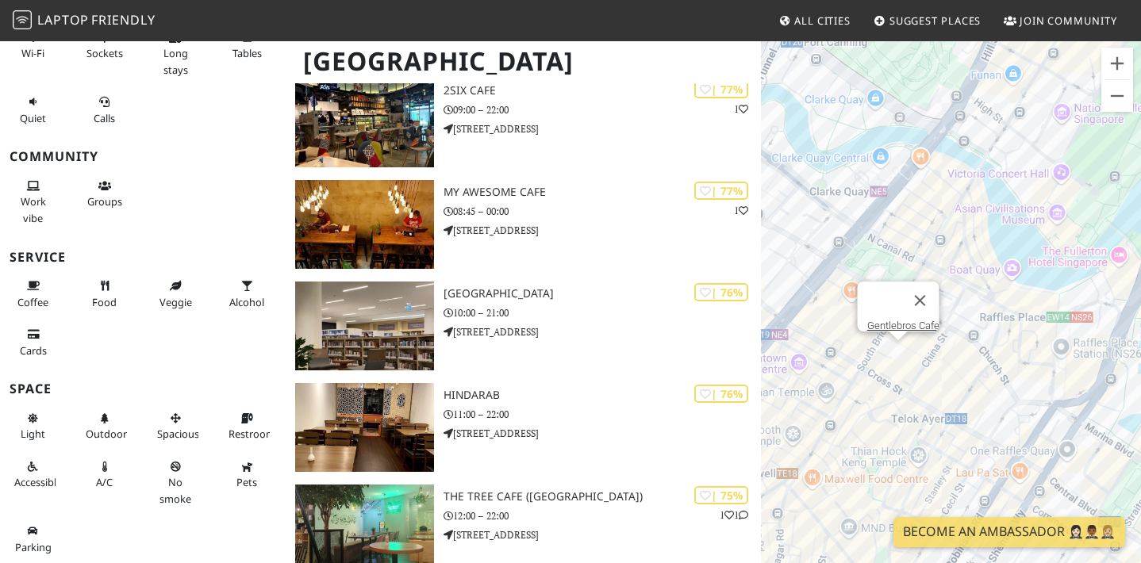
drag, startPoint x: 935, startPoint y: 352, endPoint x: 982, endPoint y: 286, distance: 80.8
click at [982, 286] on div "To navigate, press the arrow keys. Gentlebros Cafe" at bounding box center [951, 321] width 380 height 563
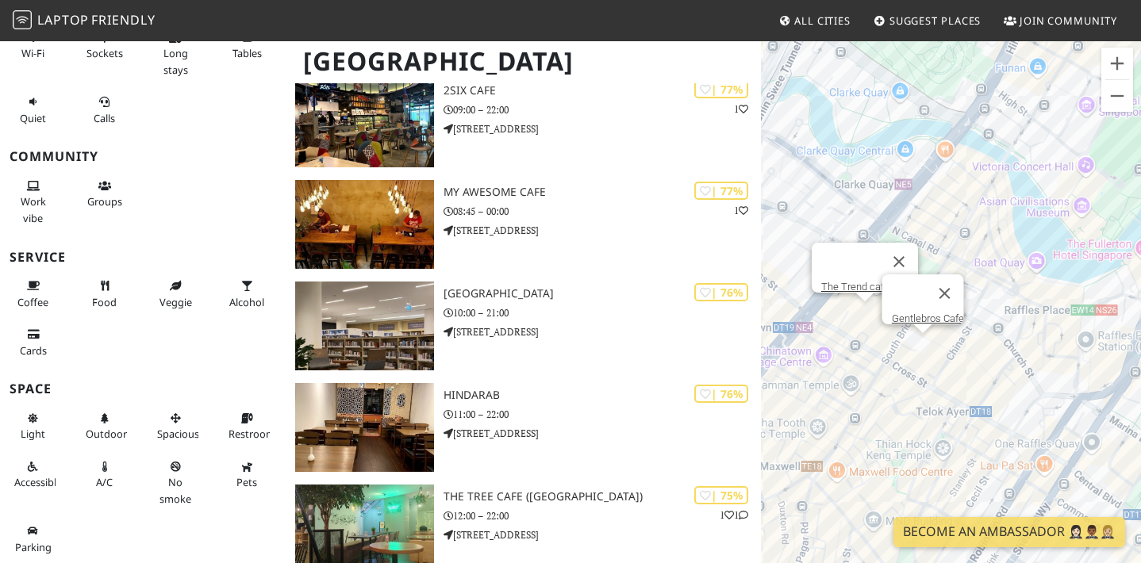
click at [846, 320] on div "To navigate, press the arrow keys. Gentlebros Cafe The Trend cafe-bistro" at bounding box center [951, 321] width 380 height 563
click at [866, 311] on div "To navigate, press the arrow keys. Gentlebros Cafe The Trend cafe-bistro" at bounding box center [951, 321] width 380 height 563
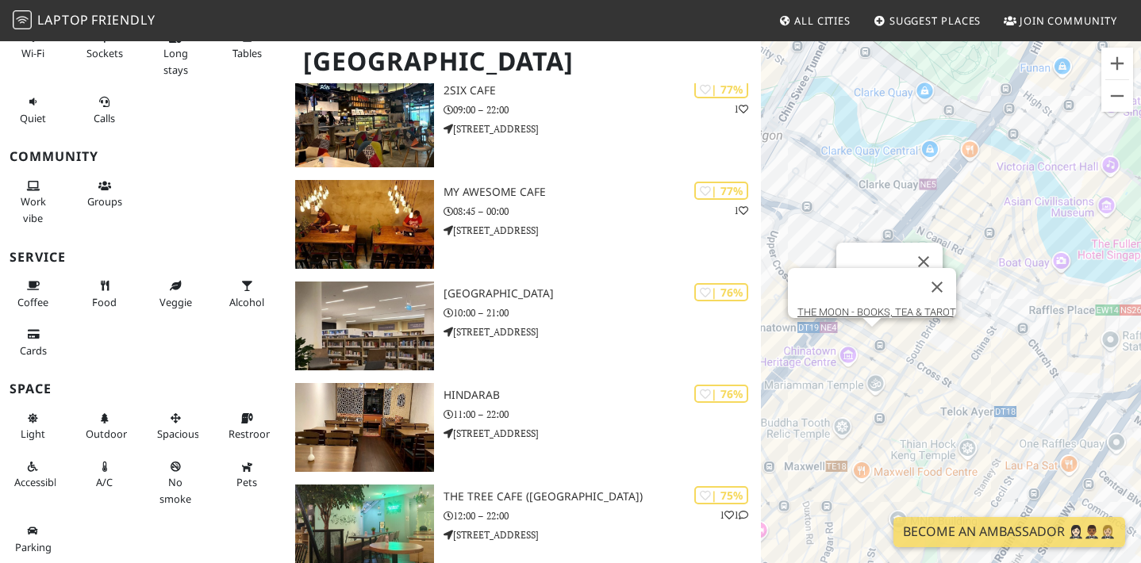
click at [850, 338] on div "To navigate, press the arrow keys. The Trend cafe-bistro THE MOON - BOOKS, TEA …" at bounding box center [951, 321] width 380 height 563
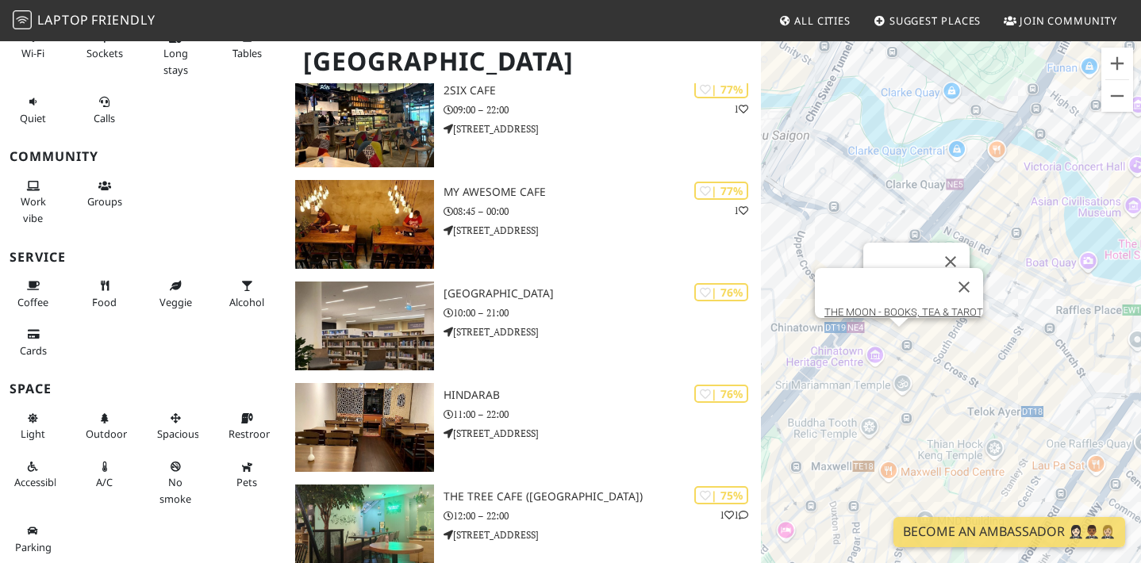
click at [904, 337] on div "To navigate, press the arrow keys. The Trend cafe-bistro THE MOON - BOOKS, TEA …" at bounding box center [951, 321] width 380 height 563
click at [920, 325] on div "To navigate, press the arrow keys. THE MOON - BOOKS, TEA & TAROT" at bounding box center [951, 321] width 380 height 563
click at [906, 400] on div "To navigate, press the arrow keys. THE MOON - BOOKS, TEA & TAROT CafeGround@252" at bounding box center [951, 321] width 380 height 563
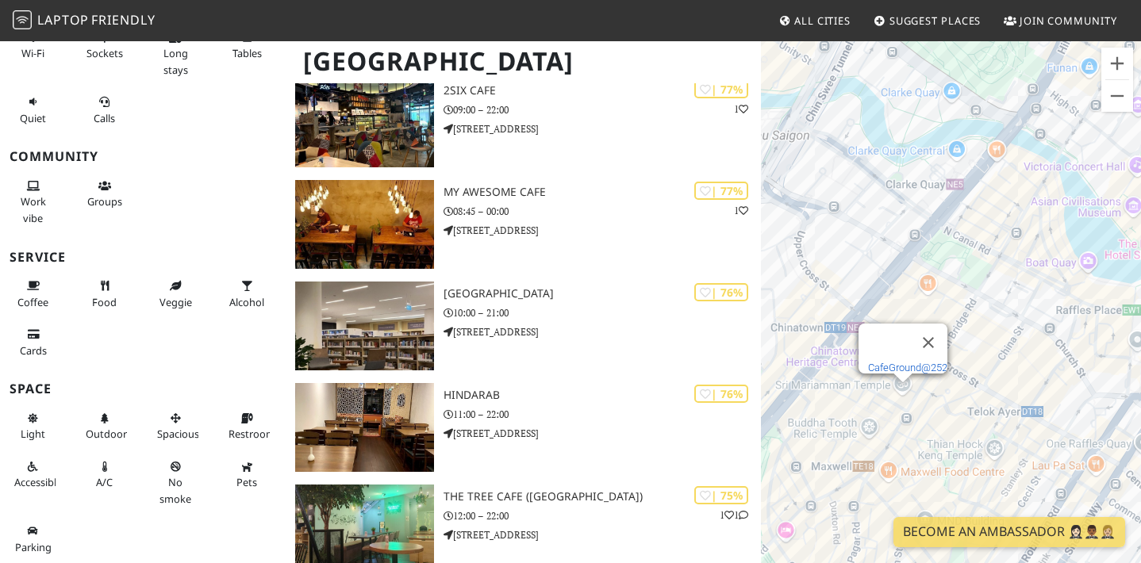
click at [909, 362] on link "CafeGround@252" at bounding box center [907, 368] width 79 height 12
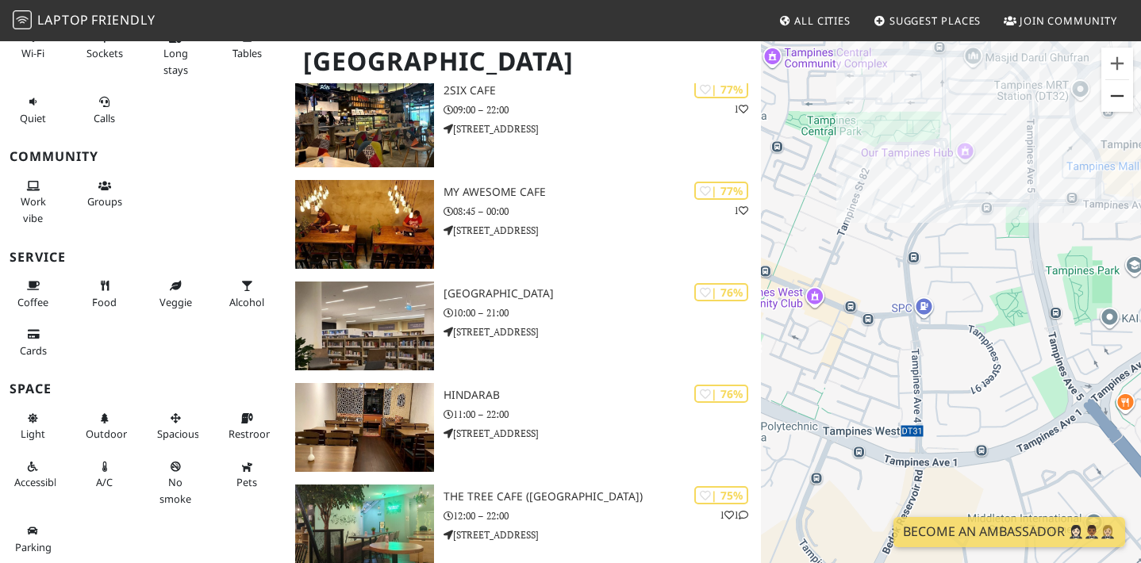
click at [1129, 98] on button "Zoom out" at bounding box center [1117, 96] width 32 height 32
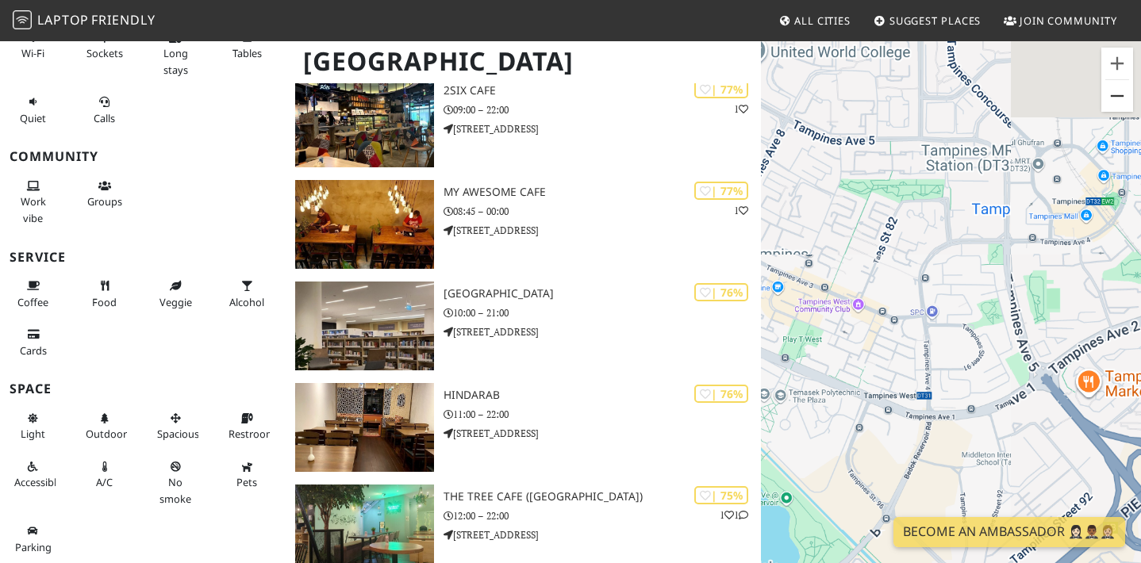
click at [1129, 98] on button "Zoom out" at bounding box center [1117, 96] width 32 height 32
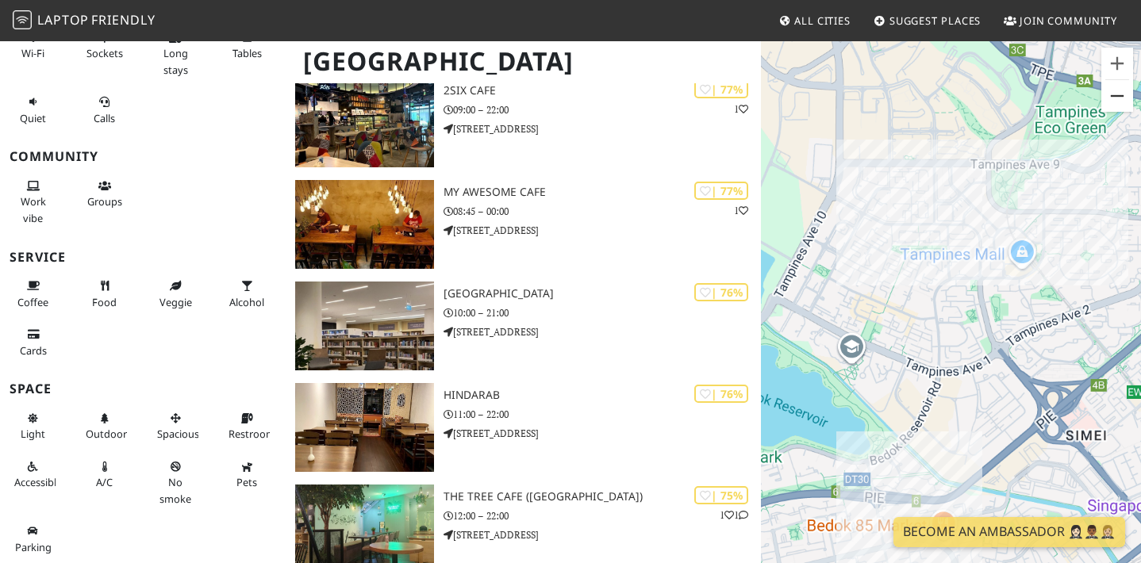
click at [1129, 98] on button "Zoom out" at bounding box center [1117, 96] width 32 height 32
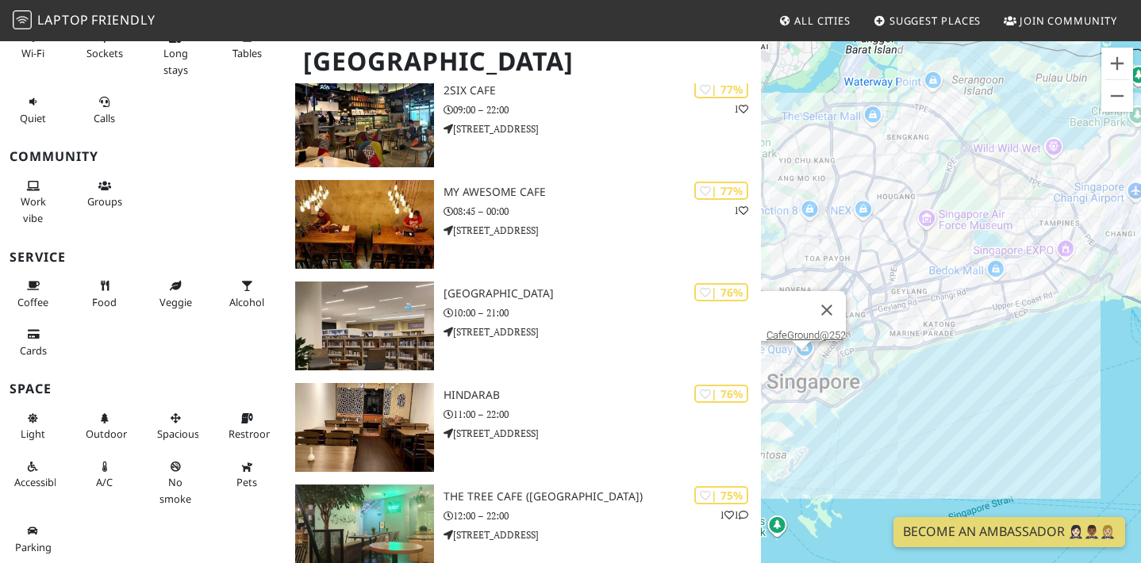
drag, startPoint x: 974, startPoint y: 346, endPoint x: 1042, endPoint y: 251, distance: 117.1
click at [1042, 251] on div "To navigate, press the arrow keys. CafeGround@252" at bounding box center [951, 321] width 380 height 563
click at [1092, 192] on div "To navigate, press the arrow keys. CafeGround@252" at bounding box center [951, 321] width 380 height 563
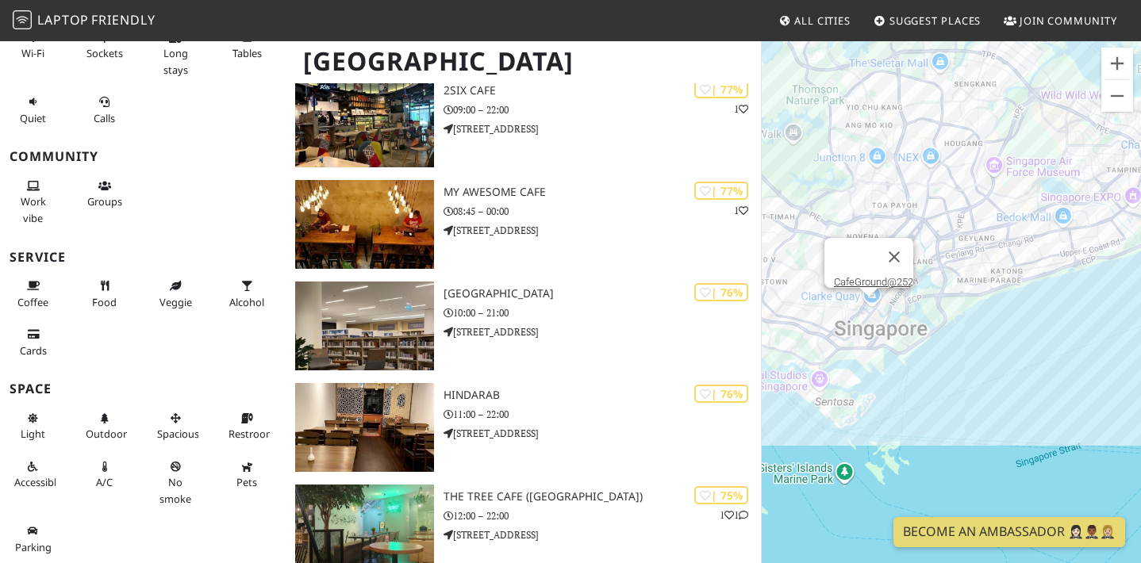
drag, startPoint x: 920, startPoint y: 375, endPoint x: 1014, endPoint y: 307, distance: 115.4
click at [1014, 308] on div "To navigate, press the arrow keys. CafeGround@252" at bounding box center [951, 321] width 380 height 563
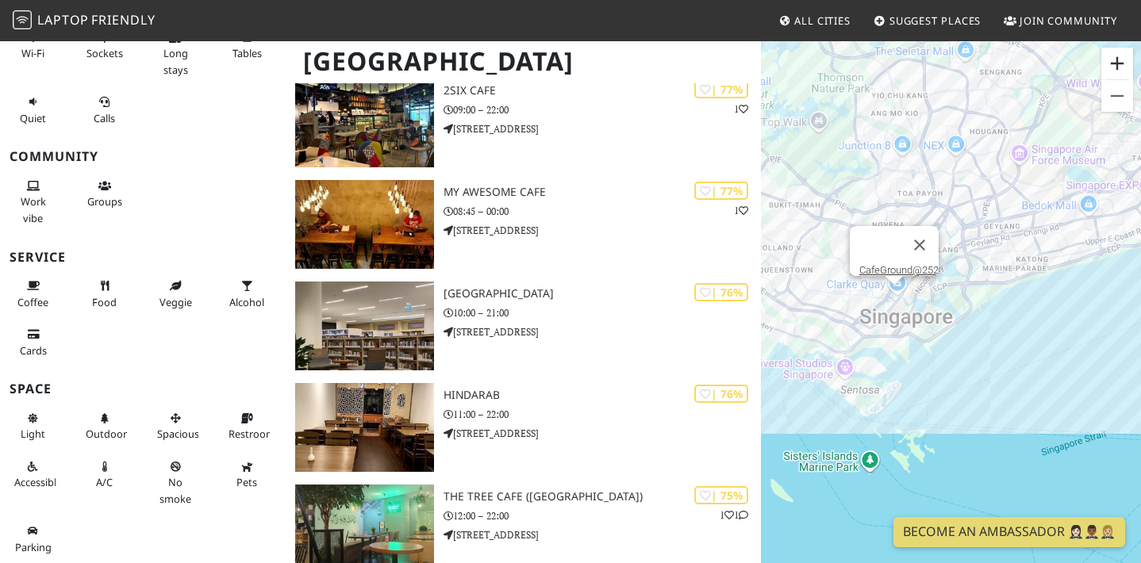
click at [1117, 66] on button "Zoom in" at bounding box center [1117, 64] width 32 height 32
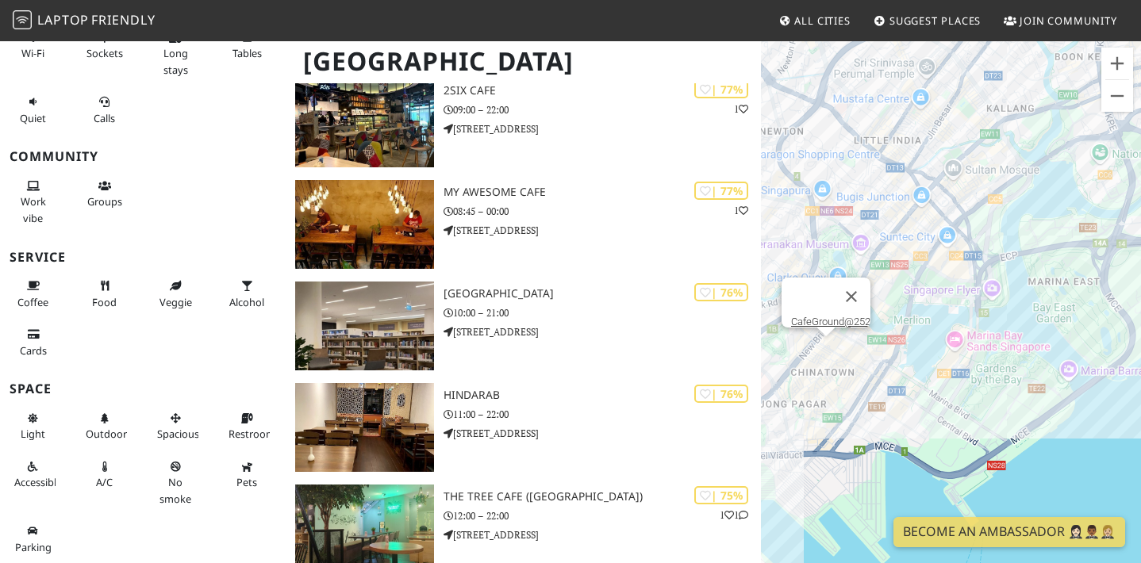
drag, startPoint x: 894, startPoint y: 340, endPoint x: 1008, endPoint y: 413, distance: 136.0
click at [1008, 413] on div "To navigate, press the arrow keys. CafeGround@252" at bounding box center [951, 321] width 380 height 563
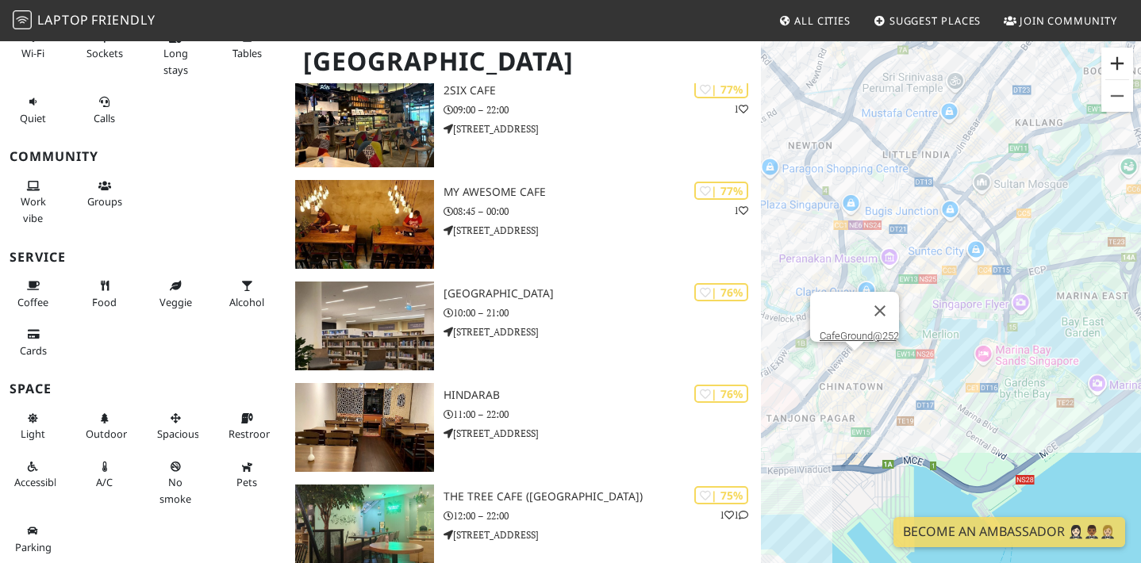
click at [1120, 63] on button "Zoom in" at bounding box center [1117, 64] width 32 height 32
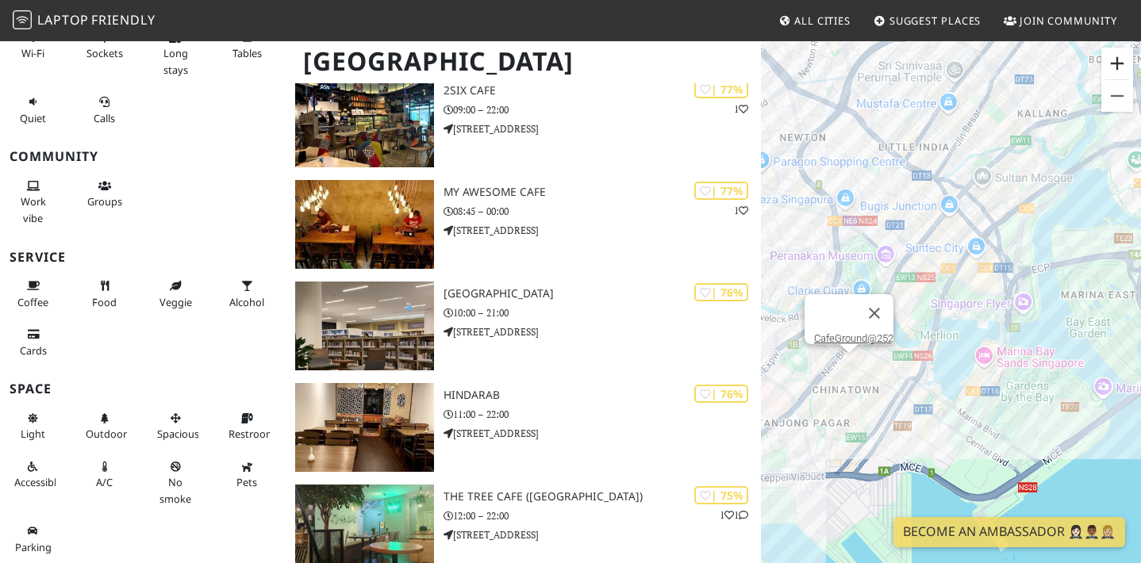
click at [1120, 63] on button "Zoom in" at bounding box center [1117, 64] width 32 height 32
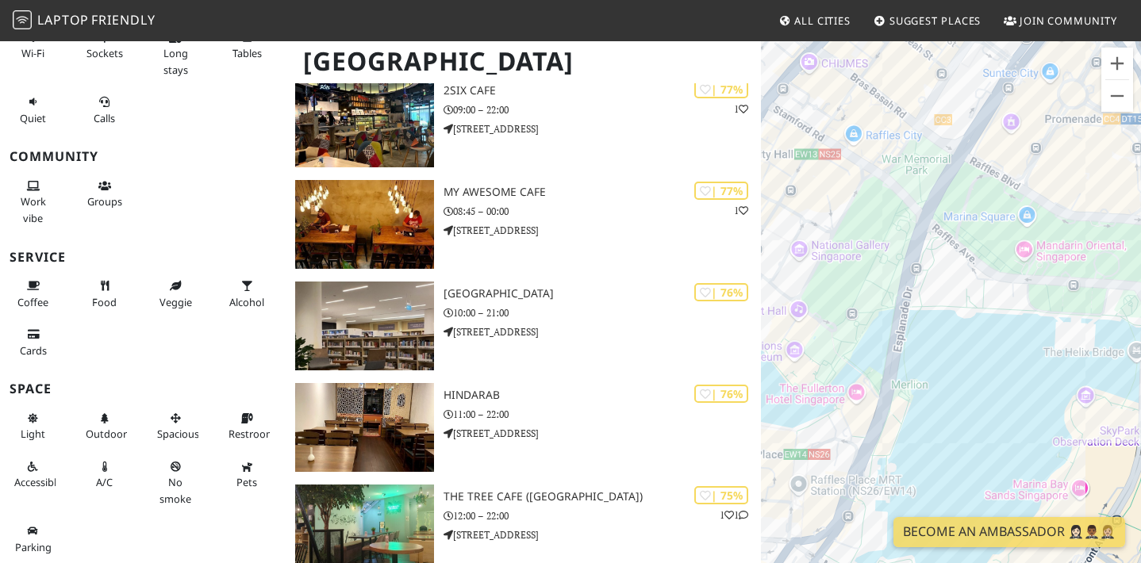
drag, startPoint x: 855, startPoint y: 382, endPoint x: 1104, endPoint y: 234, distance: 290.3
click at [1085, 248] on div "To navigate, press the arrow keys. CafeGround@252" at bounding box center [951, 321] width 380 height 563
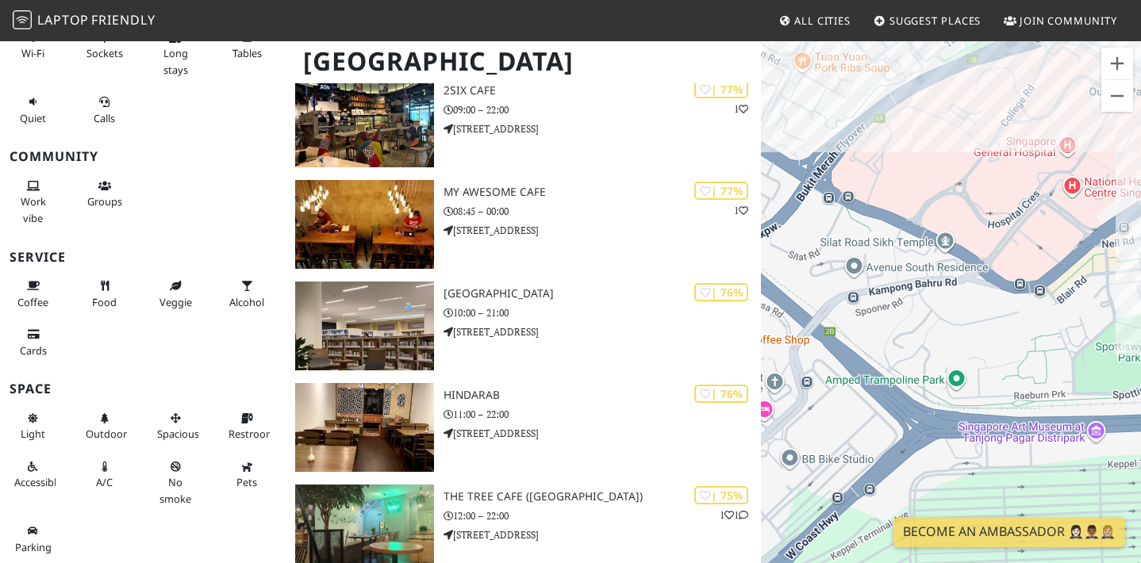
drag, startPoint x: 1094, startPoint y: 239, endPoint x: 943, endPoint y: 272, distance: 155.2
click at [943, 272] on div "To navigate, press the arrow keys. CafeGround@252" at bounding box center [951, 321] width 380 height 563
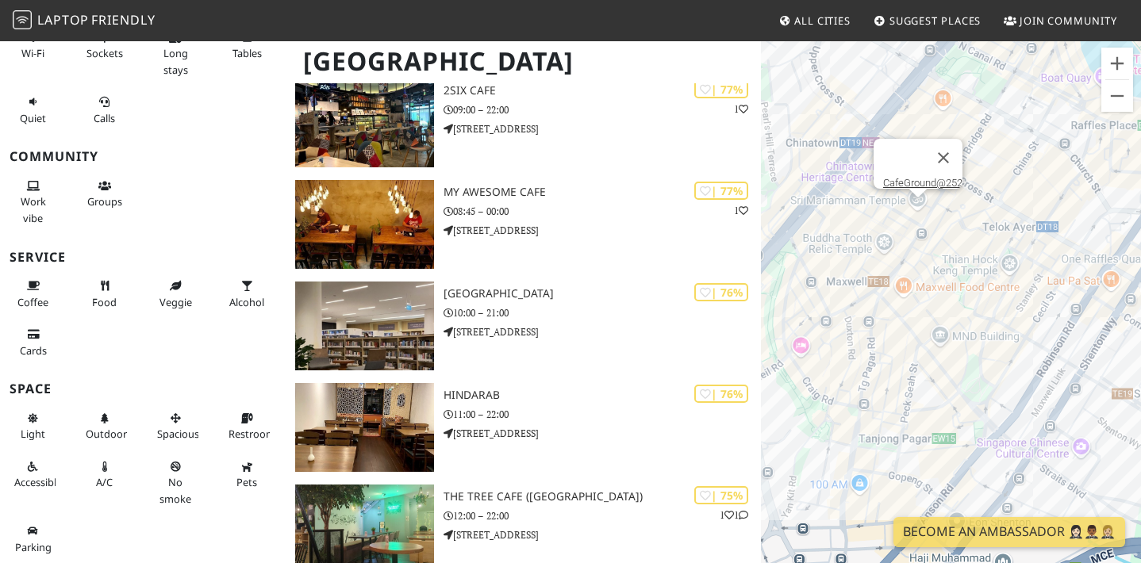
drag, startPoint x: 1036, startPoint y: 235, endPoint x: 908, endPoint y: 320, distance: 154.0
click at [908, 320] on div "To navigate, press the arrow keys. CafeGround@252" at bounding box center [951, 321] width 380 height 563
click at [974, 288] on div "To navigate, press the arrow keys. CafeGround@252 Dapper Coffee" at bounding box center [951, 321] width 380 height 563
click at [995, 304] on div "To navigate, press the arrow keys. Dapper Coffee" at bounding box center [951, 321] width 380 height 563
click at [997, 273] on div "To navigate, press the arrow keys. Dapper Coffee" at bounding box center [951, 321] width 380 height 563
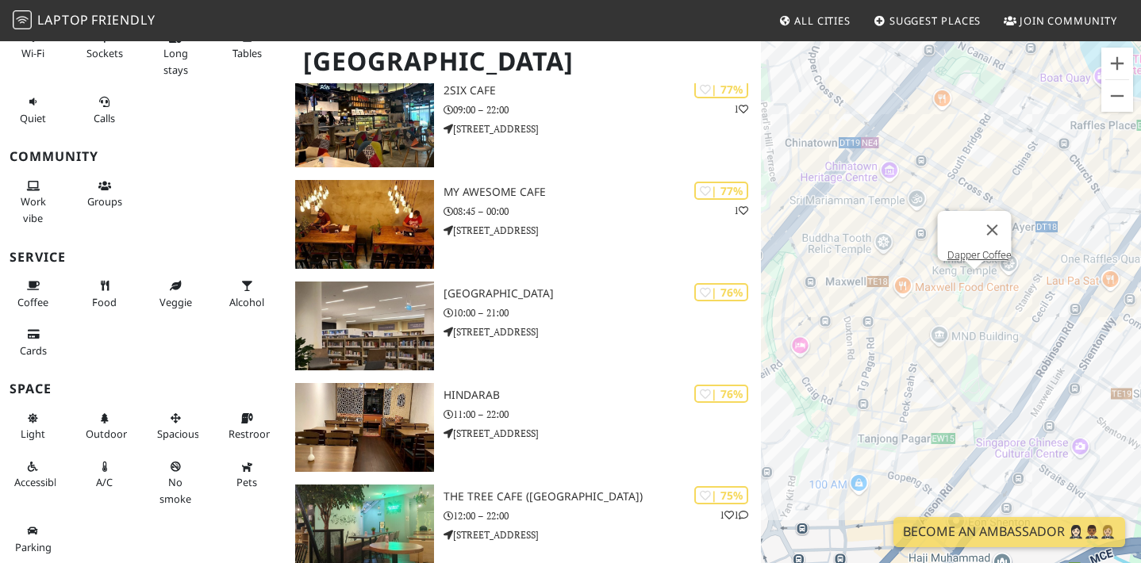
click at [996, 303] on div "To navigate, press the arrow keys. Dapper Coffee" at bounding box center [951, 321] width 380 height 563
click at [996, 292] on div "To navigate, press the arrow keys. Dapper Coffee My Awesome Cafe" at bounding box center [951, 321] width 380 height 563
click at [985, 256] on link "My Awesome Cafe" at bounding box center [998, 262] width 85 height 12
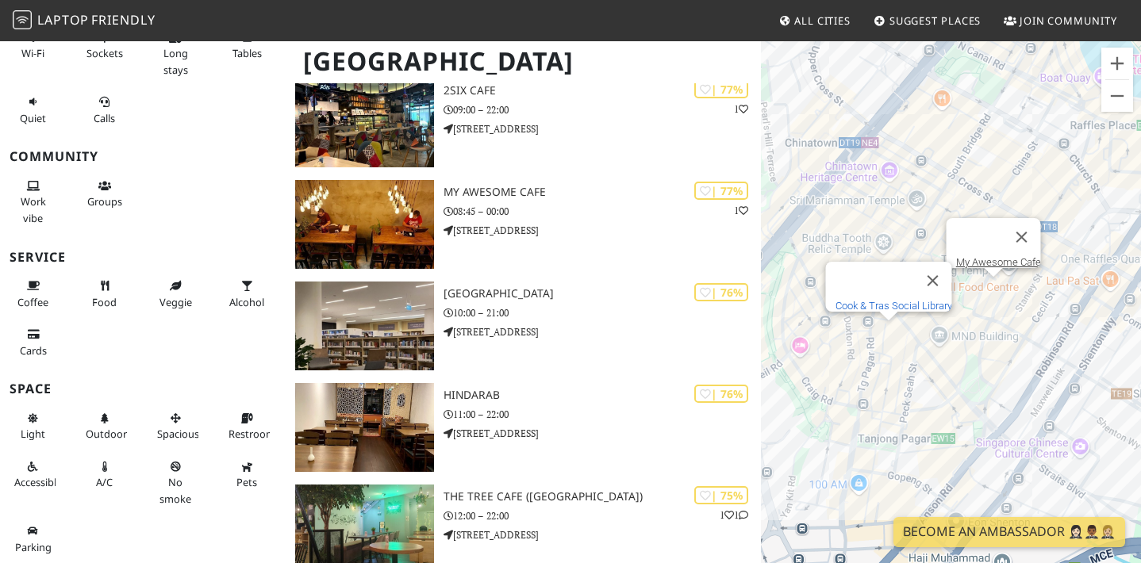
click at [887, 300] on link "Cook & Tras Social Library" at bounding box center [894, 306] width 117 height 12
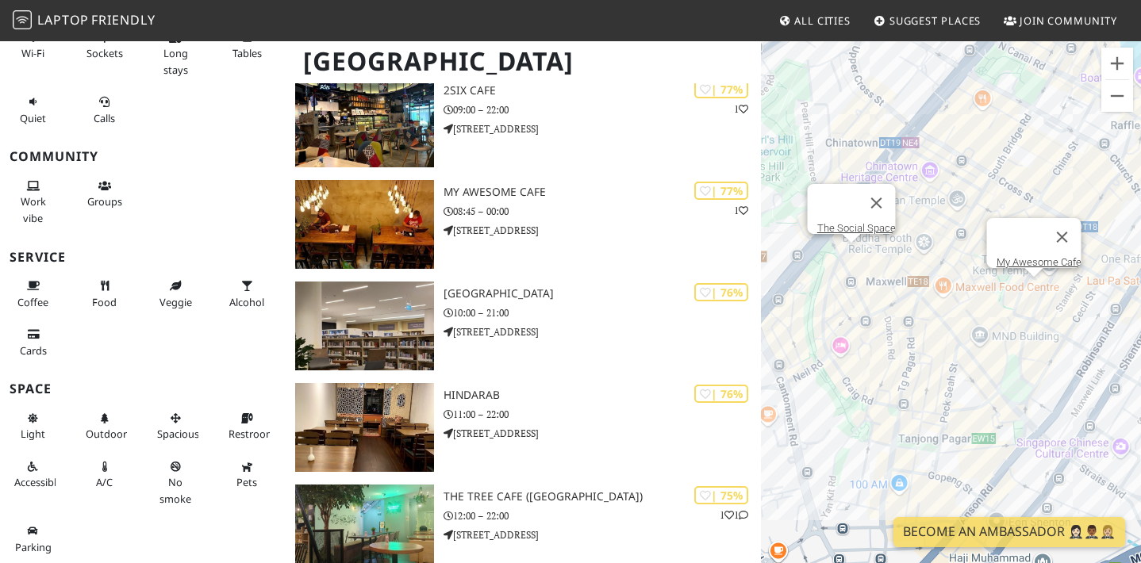
click at [812, 255] on div "To navigate, press the arrow keys. My Awesome Cafe The Social Space" at bounding box center [951, 321] width 380 height 563
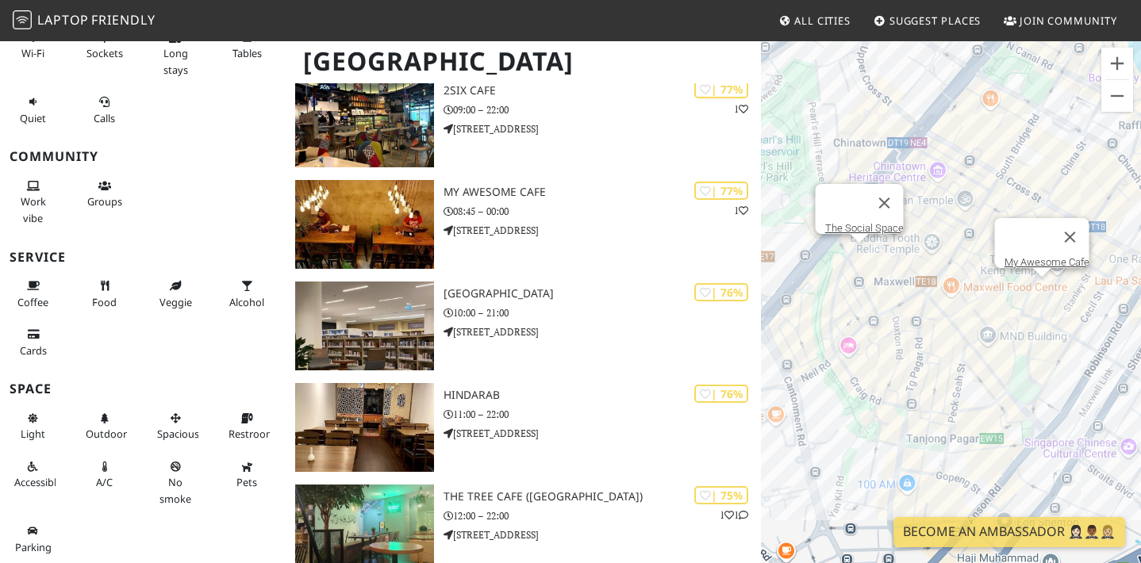
click at [863, 254] on div "To navigate, press the arrow keys. My Awesome Cafe The Social Space" at bounding box center [951, 321] width 380 height 563
click at [878, 222] on link "The Social Space" at bounding box center [864, 228] width 79 height 12
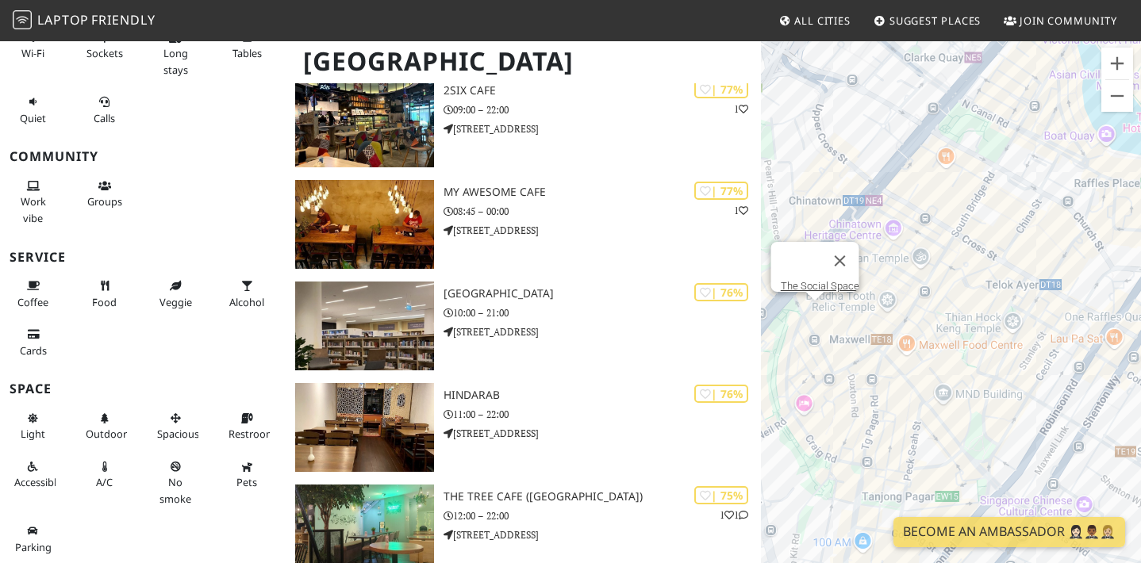
drag, startPoint x: 1043, startPoint y: 99, endPoint x: 1016, endPoint y: 159, distance: 65.7
click at [1016, 159] on div "To navigate, press the arrow keys. The Social Space" at bounding box center [951, 321] width 380 height 563
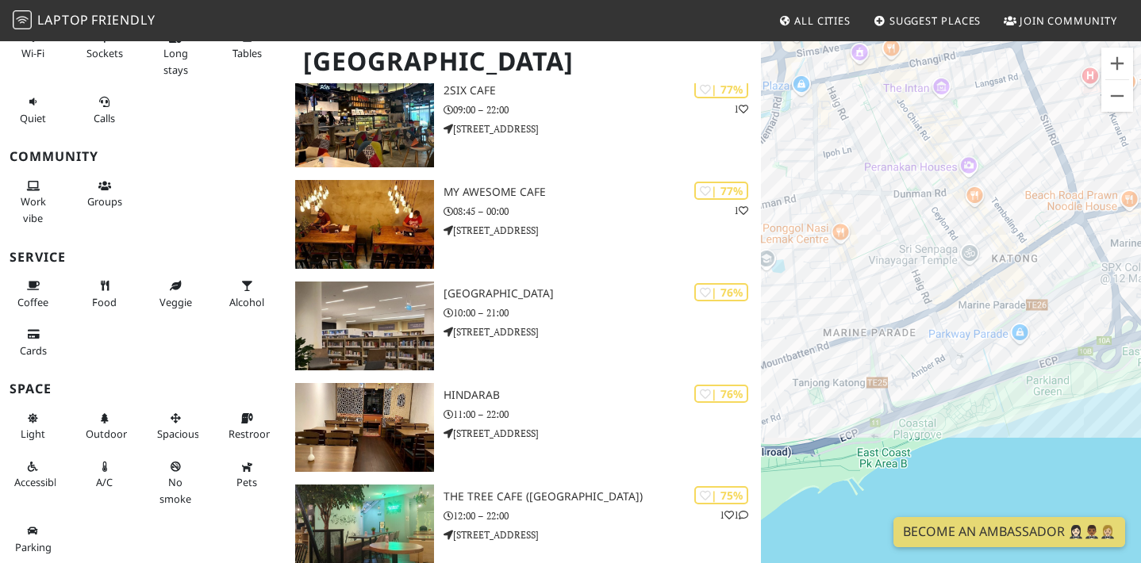
drag, startPoint x: 962, startPoint y: 153, endPoint x: 952, endPoint y: 271, distance: 118.6
click at [953, 271] on div "To navigate, press the arrow keys. The Social Space" at bounding box center [951, 321] width 380 height 563
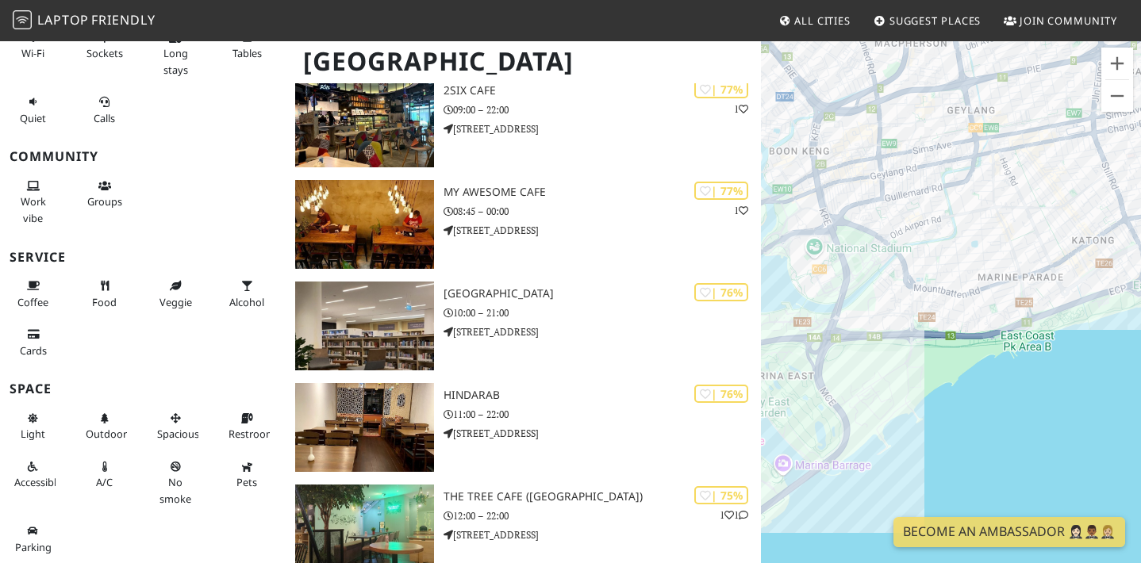
drag, startPoint x: 906, startPoint y: 225, endPoint x: 1086, endPoint y: 175, distance: 186.9
click at [1037, 183] on div "To navigate, press the arrow keys. The Social Space" at bounding box center [951, 321] width 380 height 563
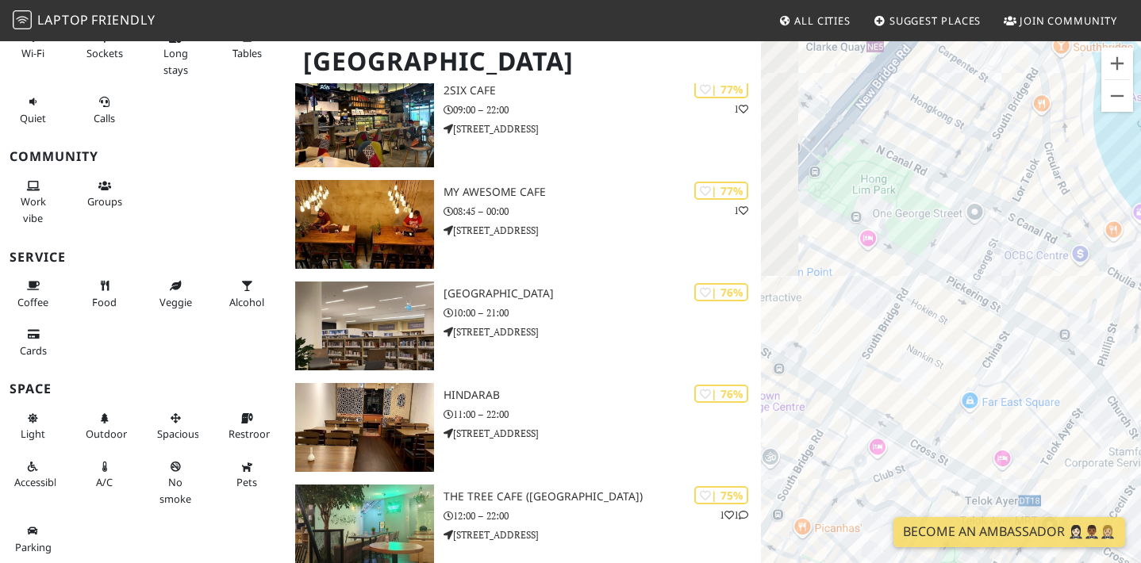
drag, startPoint x: 839, startPoint y: 365, endPoint x: 955, endPoint y: 253, distance: 160.5
click at [955, 253] on div "To navigate, press the arrow keys. The Social Space" at bounding box center [951, 321] width 380 height 563
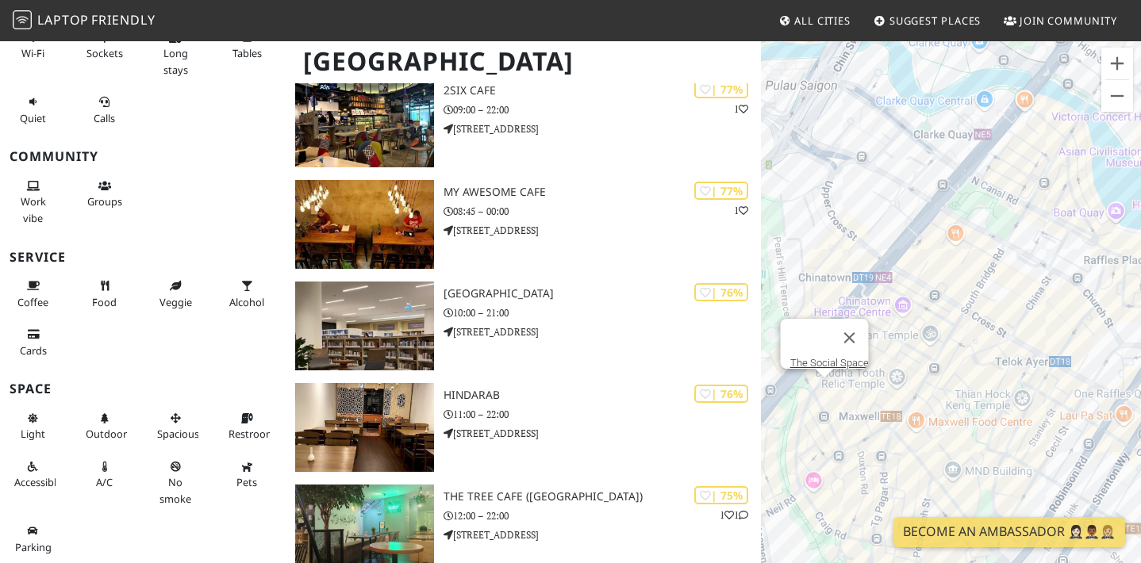
click at [1006, 174] on div "To navigate, press the arrow keys. The Social Space" at bounding box center [951, 321] width 380 height 563
click at [1003, 173] on div "To navigate, press the arrow keys. The Social Space" at bounding box center [951, 321] width 380 height 563
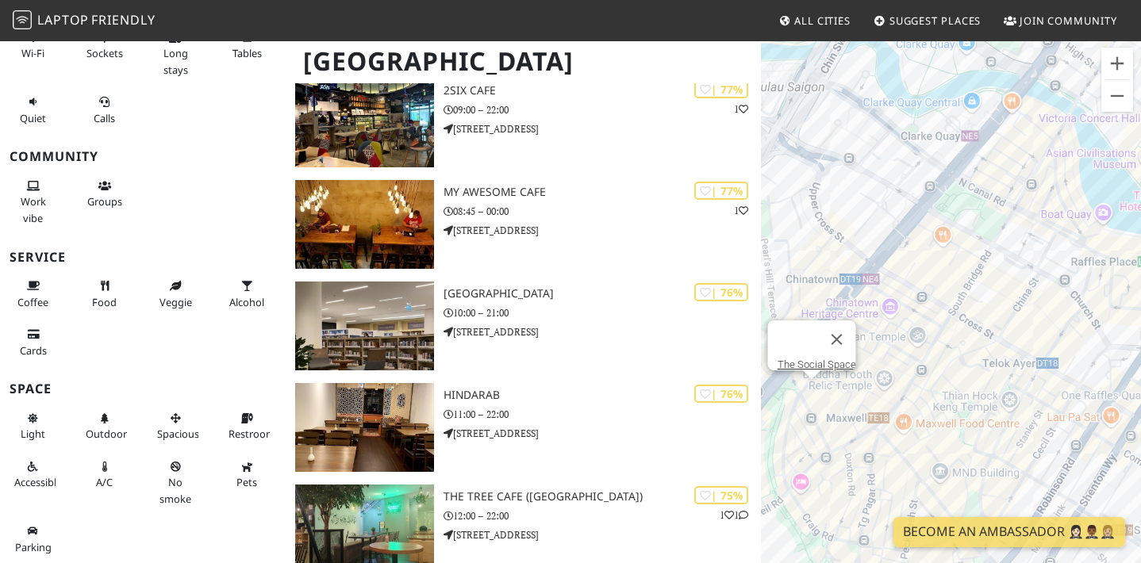
click at [985, 171] on div "To navigate, press the arrow keys. The Social Space" at bounding box center [951, 321] width 380 height 563
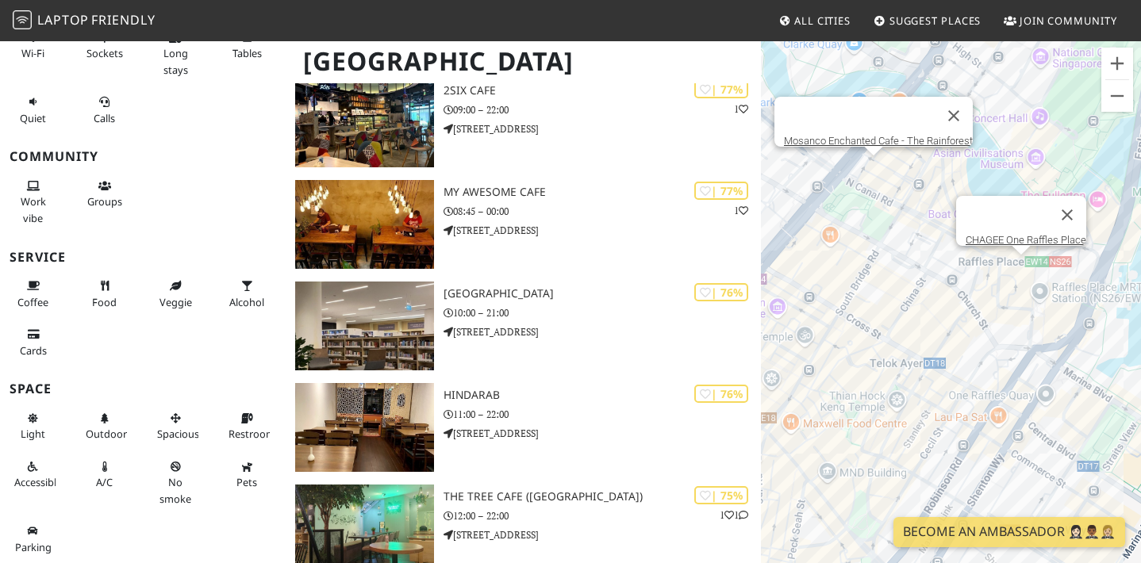
click at [1020, 267] on div "To navigate, press the arrow keys. Mosanco Enchanted Cafe - The Rainforest CHAG…" at bounding box center [951, 321] width 380 height 563
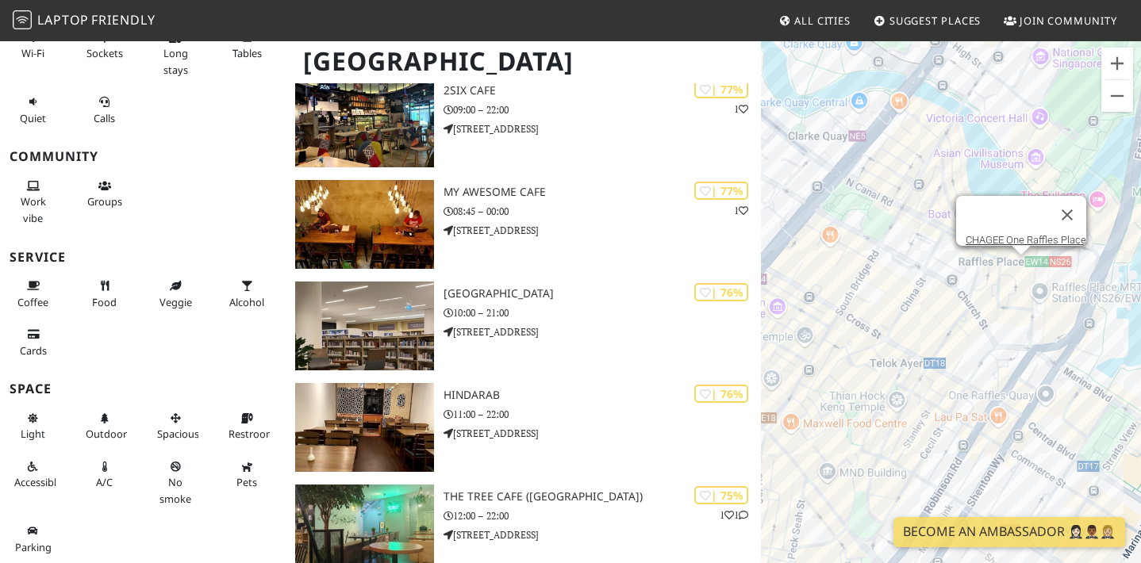
click at [1024, 271] on div "To navigate, press the arrow keys. CHAGEE One Raffles Place CHAGEE One Raffles …" at bounding box center [951, 321] width 380 height 563
click at [1037, 234] on link "CHAGEE One Raffles Place" at bounding box center [1026, 240] width 121 height 12
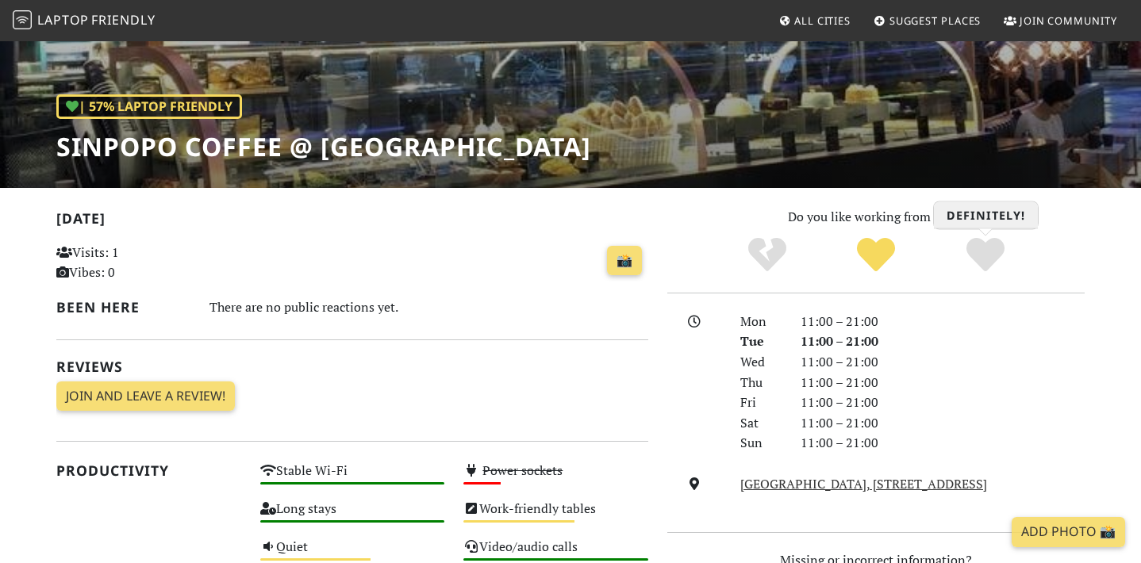
scroll to position [501, 0]
